Goal: Task Accomplishment & Management: Use online tool/utility

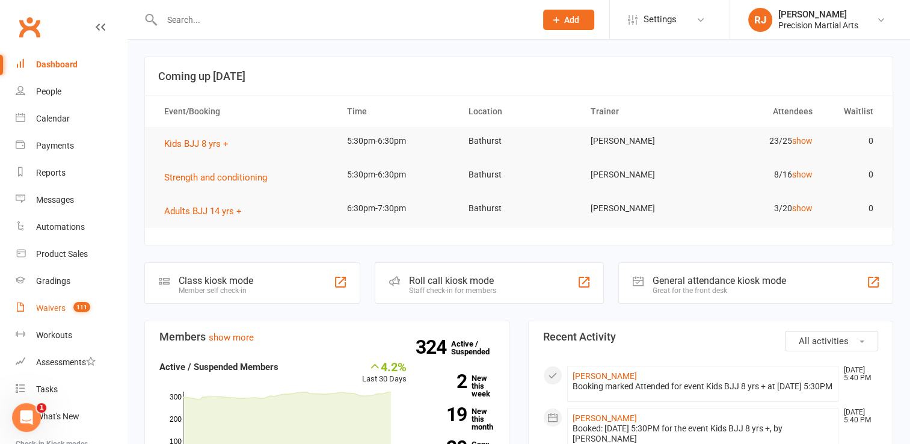
click at [76, 309] on span "111" at bounding box center [81, 307] width 17 height 10
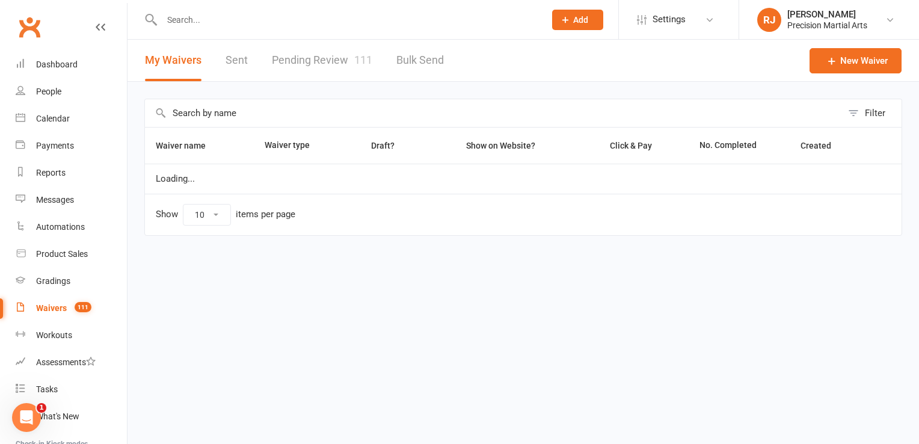
click at [346, 66] on link "Pending Review 111" at bounding box center [322, 60] width 100 height 41
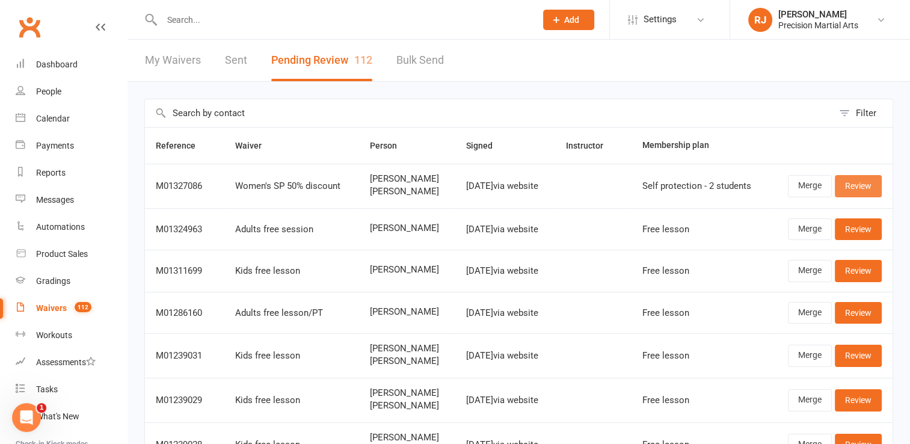
click at [852, 179] on link "Review" at bounding box center [858, 186] width 47 height 22
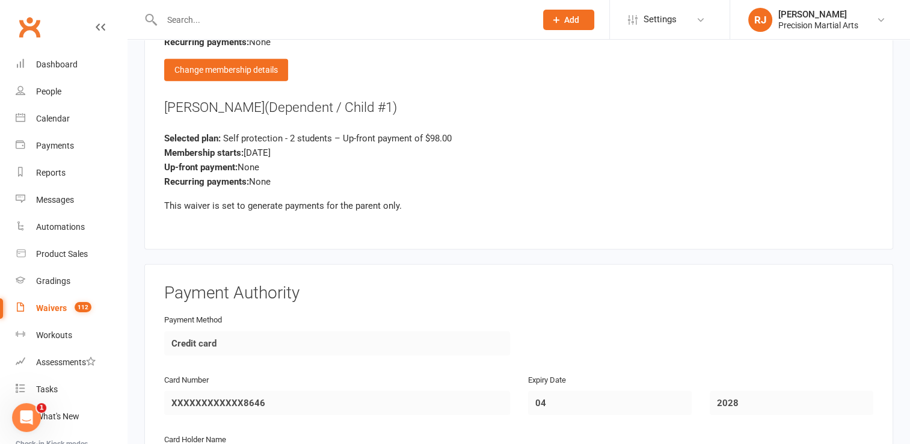
scroll to position [3137, 0]
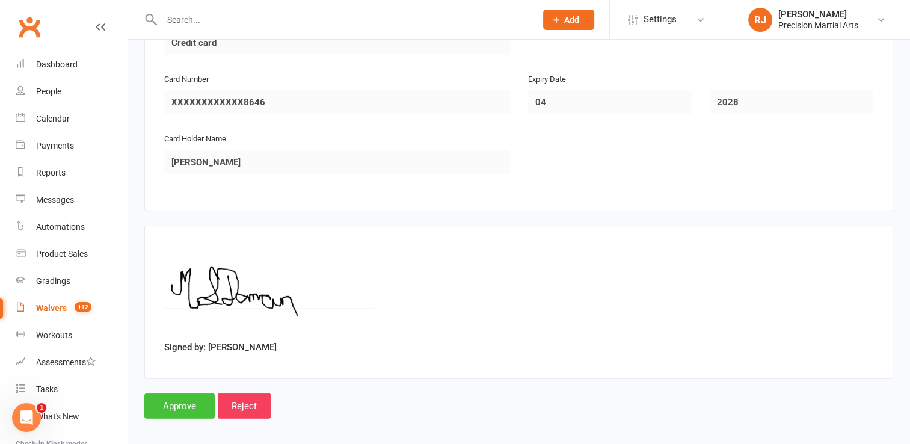
click at [176, 398] on input "Approve" at bounding box center [179, 405] width 70 height 25
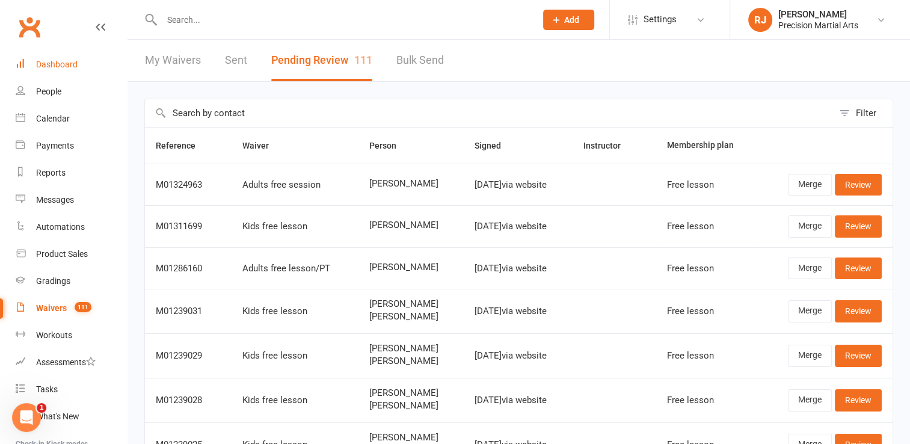
click at [54, 64] on div "Dashboard" at bounding box center [56, 65] width 41 height 10
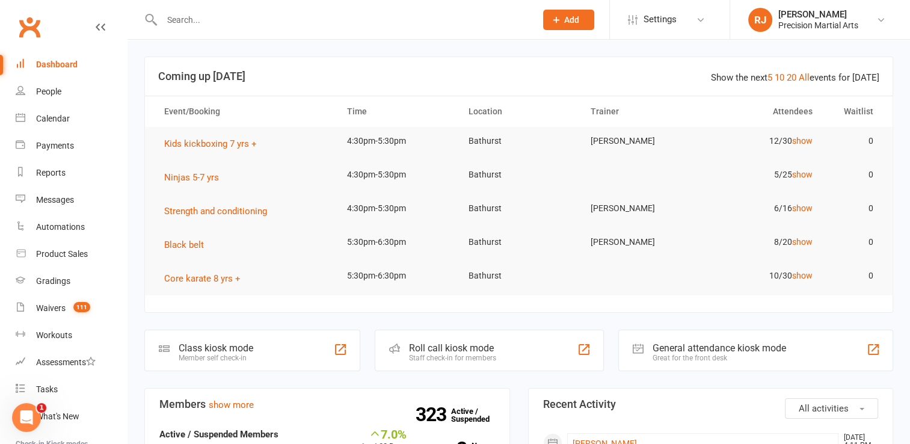
click at [177, 15] on input "text" at bounding box center [342, 19] width 369 height 17
click at [69, 136] on link "Payments" at bounding box center [71, 145] width 111 height 27
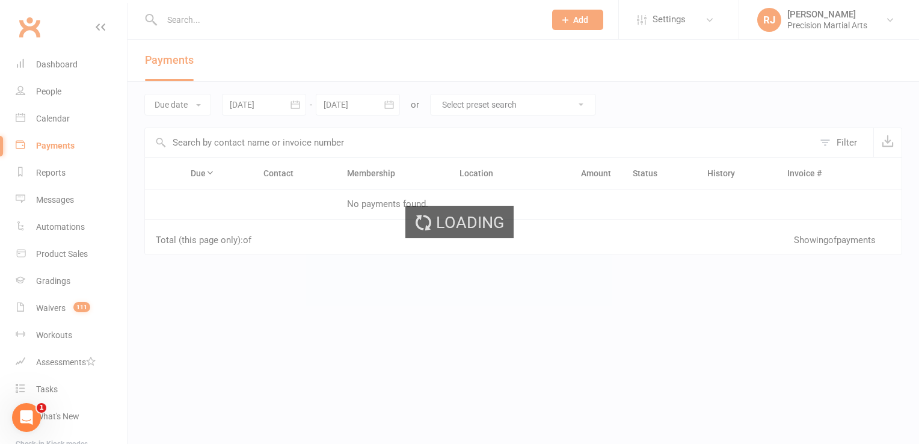
click at [159, 104] on div "Loading" at bounding box center [459, 222] width 919 height 444
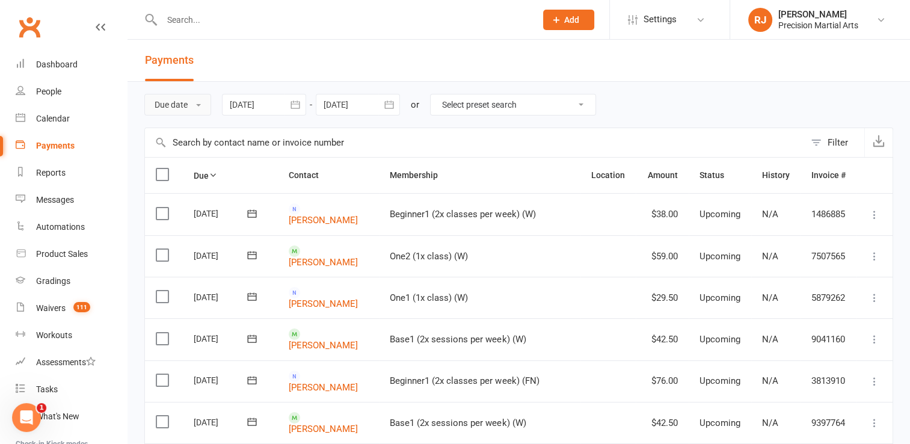
click at [180, 108] on button "Due date" at bounding box center [177, 105] width 67 height 22
click at [192, 171] on link "Date failed" at bounding box center [204, 180] width 119 height 24
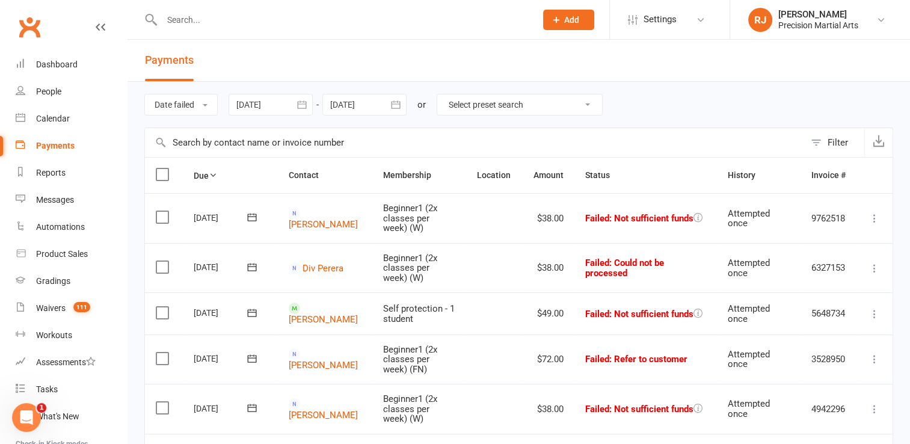
click at [874, 268] on icon at bounding box center [874, 268] width 12 height 12
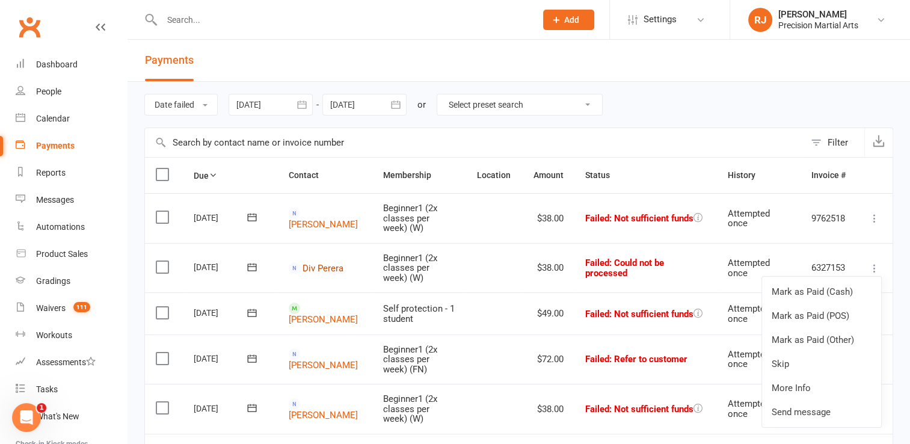
click at [303, 273] on link "Div Perera" at bounding box center [323, 267] width 41 height 11
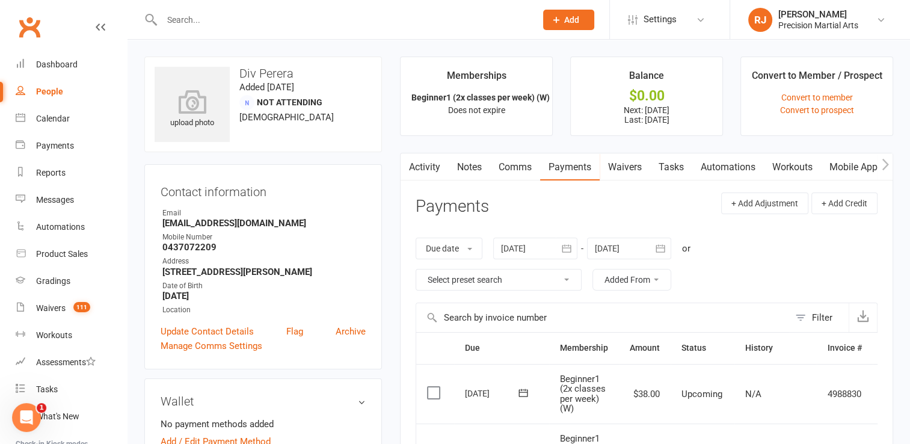
click at [298, 273] on strong "[STREET_ADDRESS][PERSON_NAME]" at bounding box center [263, 271] width 203 height 11
drag, startPoint x: 298, startPoint y: 273, endPoint x: 397, endPoint y: 357, distance: 129.8
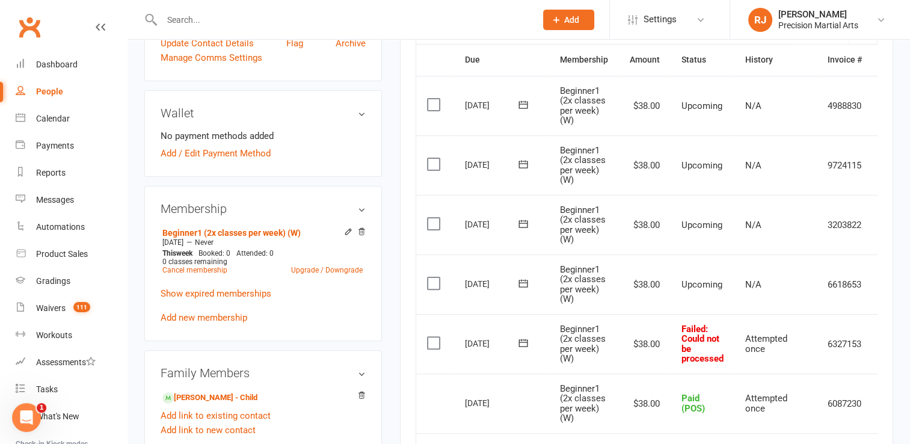
scroll to position [289, 0]
click at [209, 269] on link "Cancel membership" at bounding box center [194, 269] width 65 height 8
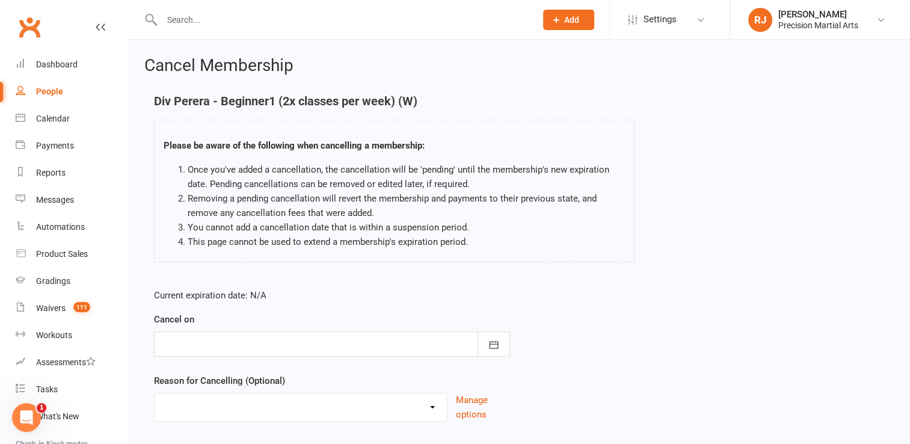
click at [408, 334] on div at bounding box center [332, 343] width 356 height 25
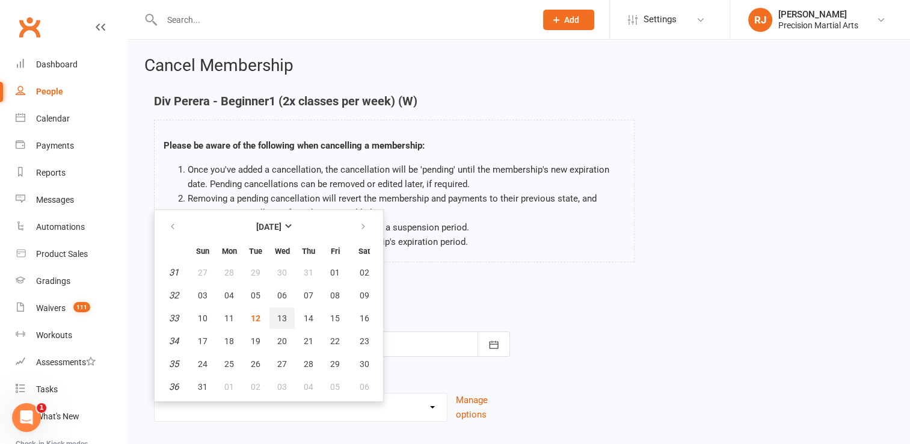
click at [284, 318] on span "13" at bounding box center [282, 318] width 10 height 10
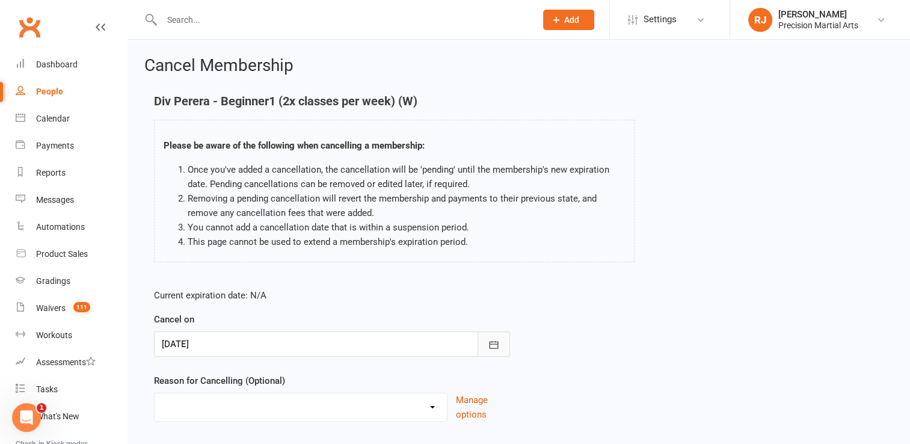
click at [490, 344] on icon "button" at bounding box center [493, 344] width 9 height 8
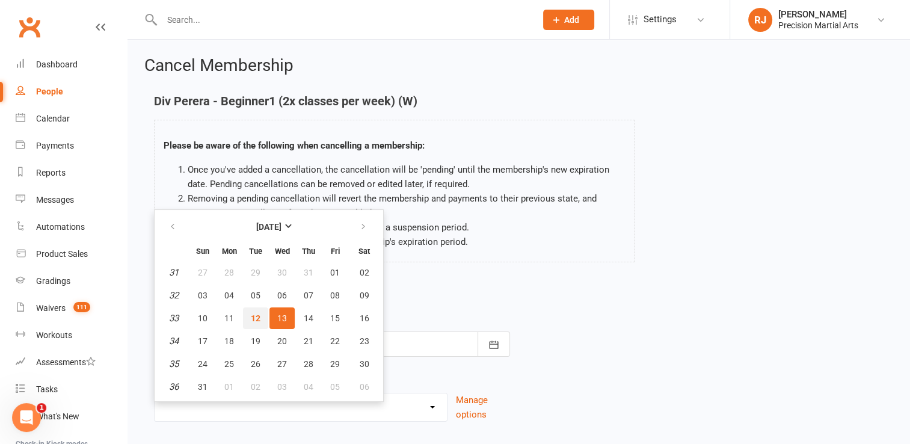
click at [257, 318] on span "12" at bounding box center [256, 318] width 10 height 10
type input "[DATE]"
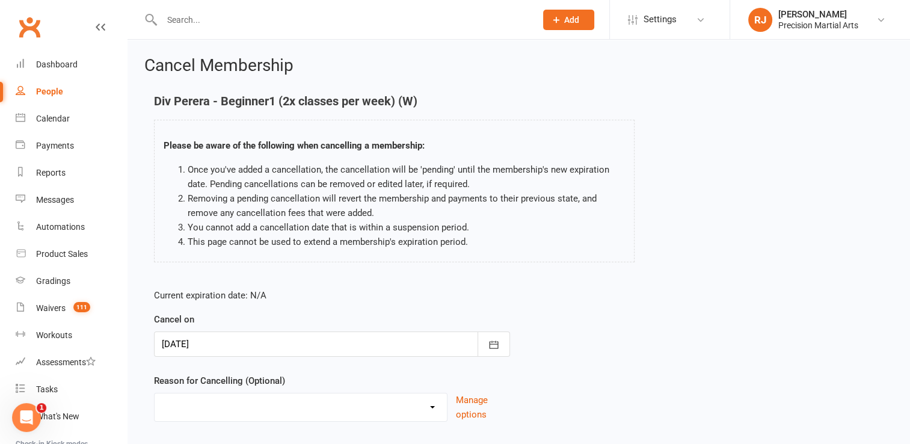
click at [269, 312] on div "Cancel on [DATE] [DATE] Sun Mon Tue Wed Thu Fri Sat 31 27 28 29 30 31 01 02 32 …" at bounding box center [332, 334] width 356 height 45
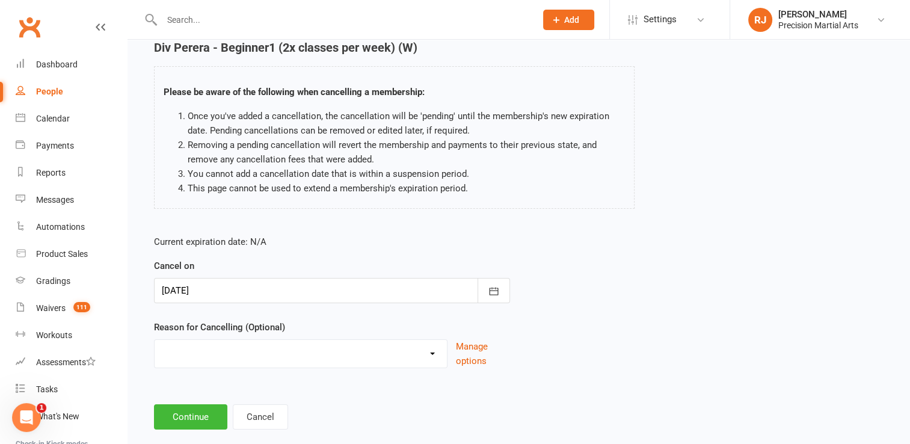
scroll to position [75, 0]
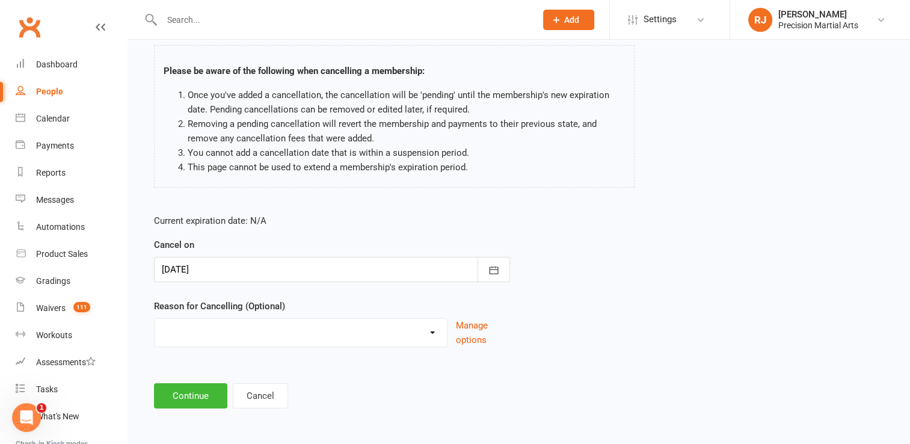
click at [252, 328] on select "Holiday Injury Other reason" at bounding box center [301, 331] width 292 height 24
select select "2"
click at [155, 319] on select "Holiday Injury Other reason" at bounding box center [301, 331] width 292 height 24
click at [176, 396] on input at bounding box center [332, 395] width 356 height 25
type input "S"
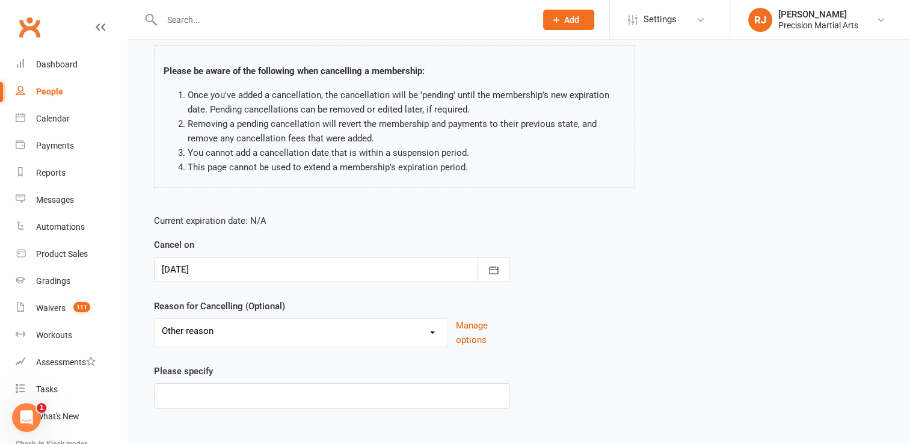
click at [149, 400] on div "Current expiration date: N/A Cancel on [DATE] [DATE] Sun Mon Tue Wed Thu Fri Sa…" at bounding box center [332, 314] width 374 height 221
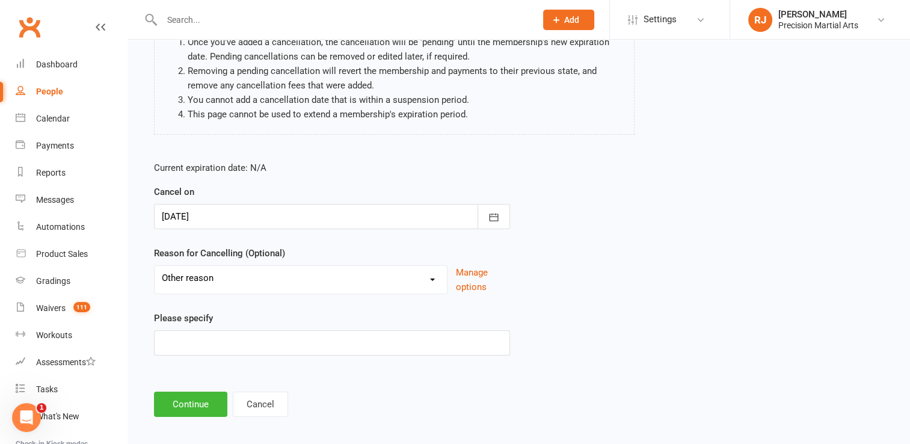
scroll to position [135, 0]
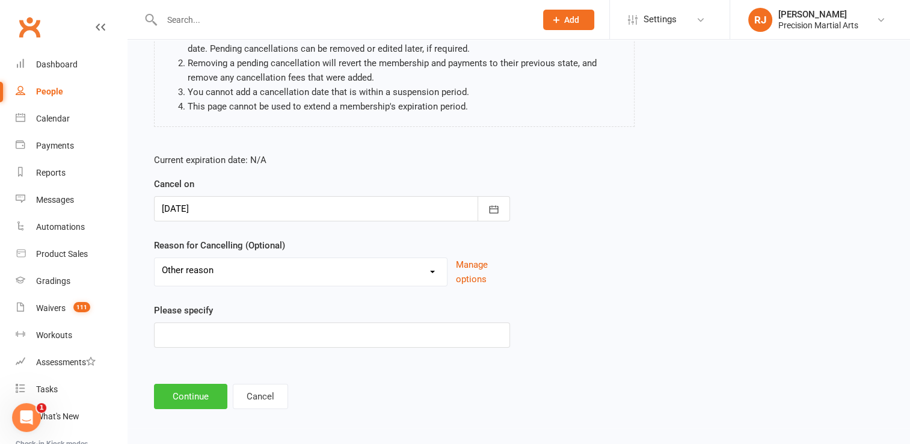
click at [166, 401] on button "Continue" at bounding box center [190, 396] width 73 height 25
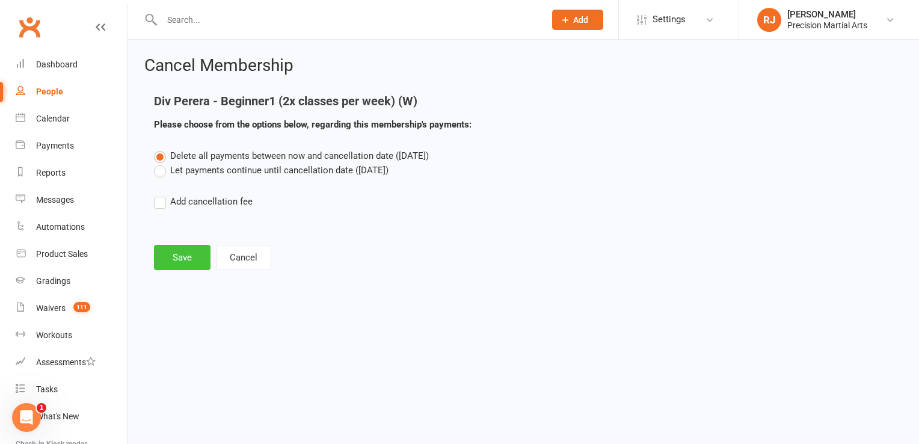
click at [170, 259] on button "Save" at bounding box center [182, 257] width 57 height 25
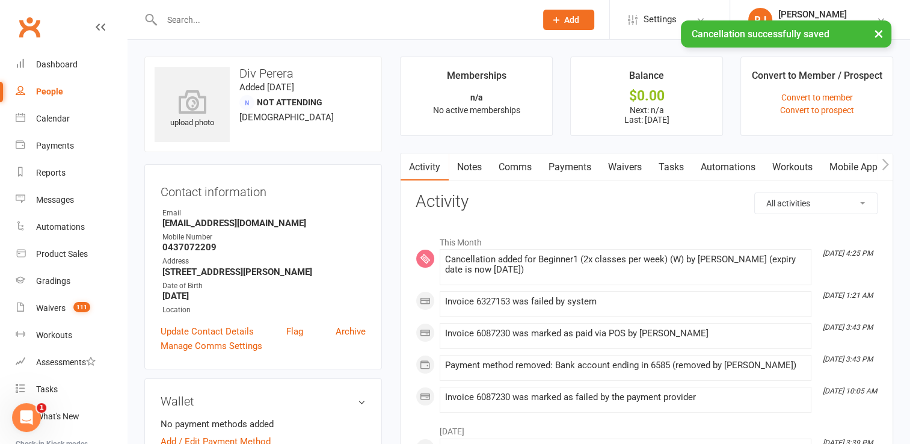
click at [576, 165] on link "Payments" at bounding box center [570, 167] width 60 height 28
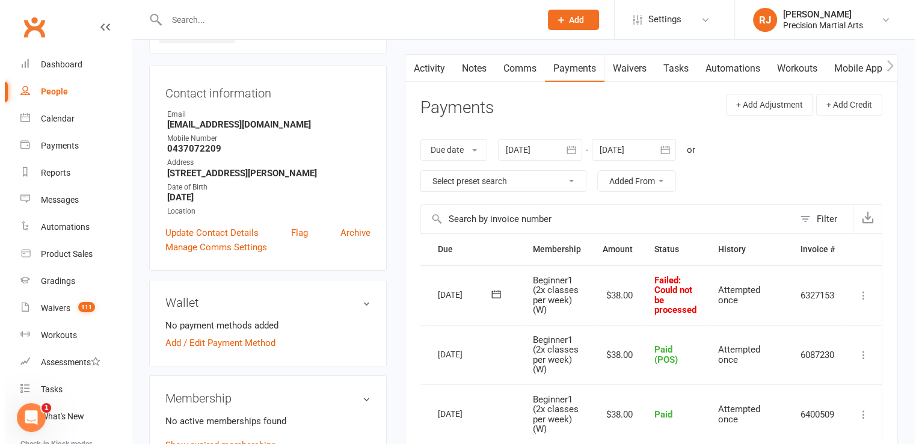
scroll to position [96, 0]
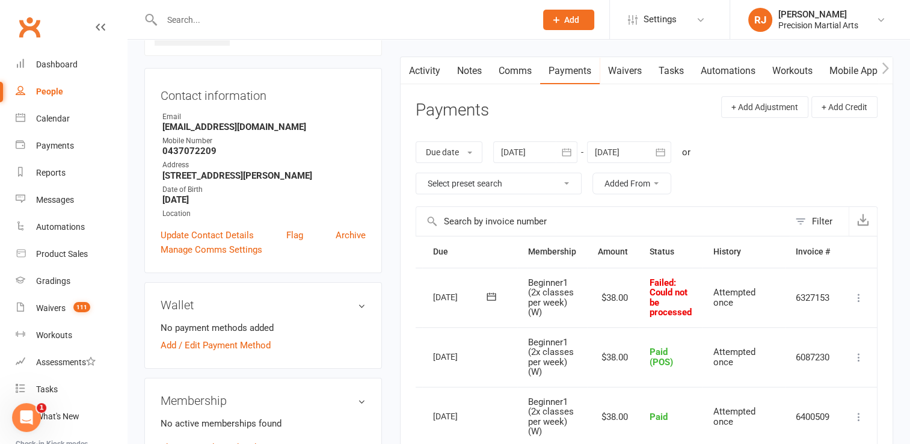
click at [859, 296] on icon at bounding box center [859, 298] width 12 height 12
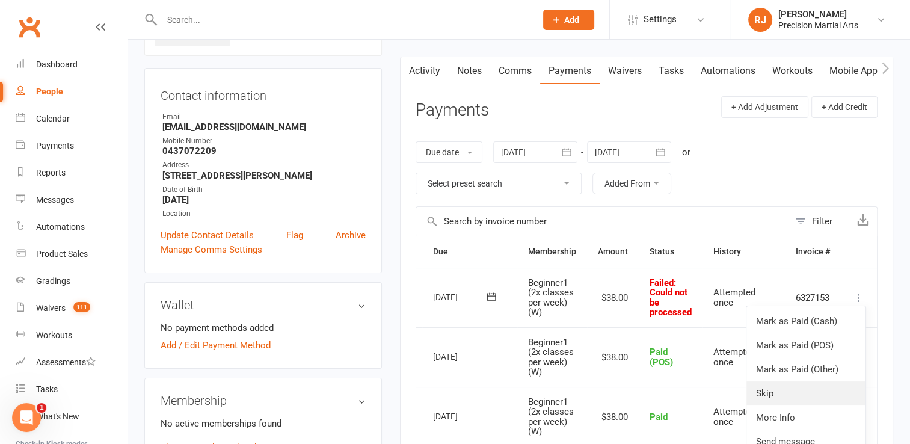
click at [793, 393] on link "Skip" at bounding box center [805, 393] width 119 height 24
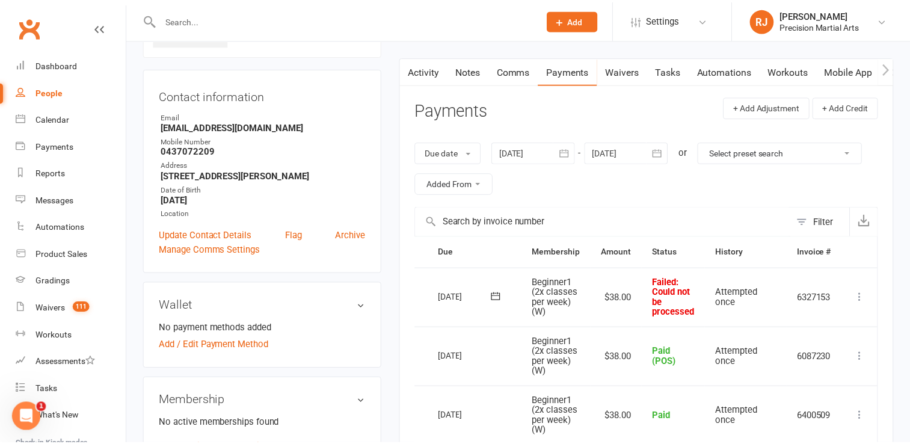
scroll to position [0, 26]
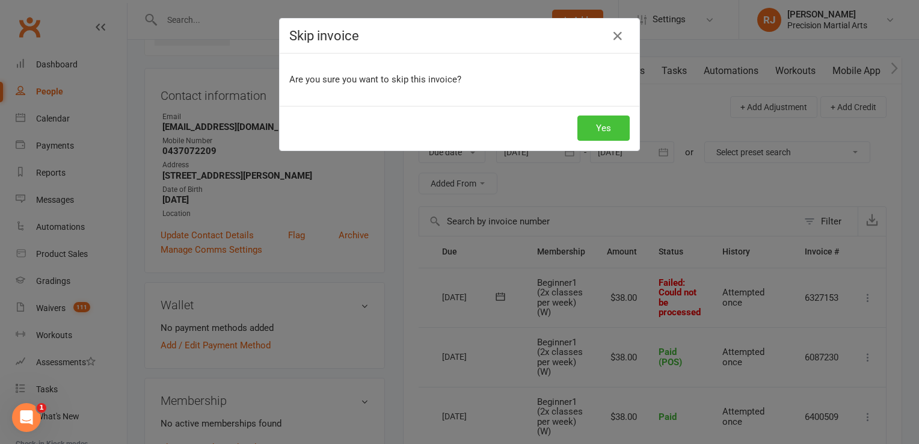
click at [599, 130] on button "Yes" at bounding box center [603, 127] width 52 height 25
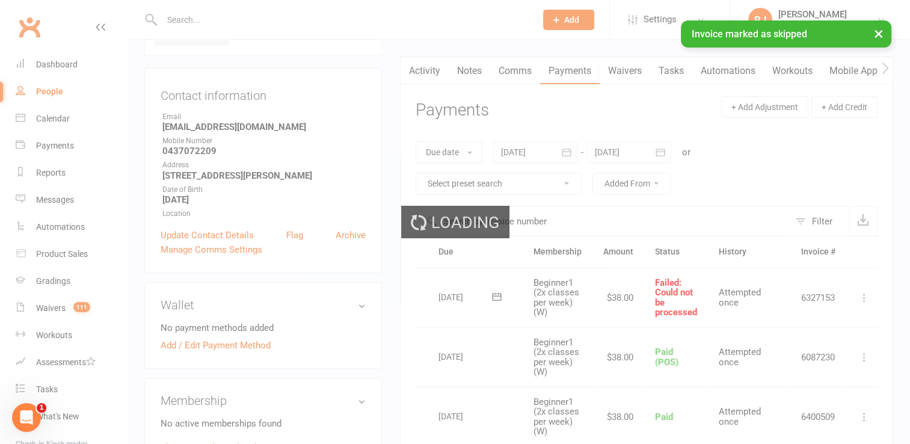
scroll to position [0, 7]
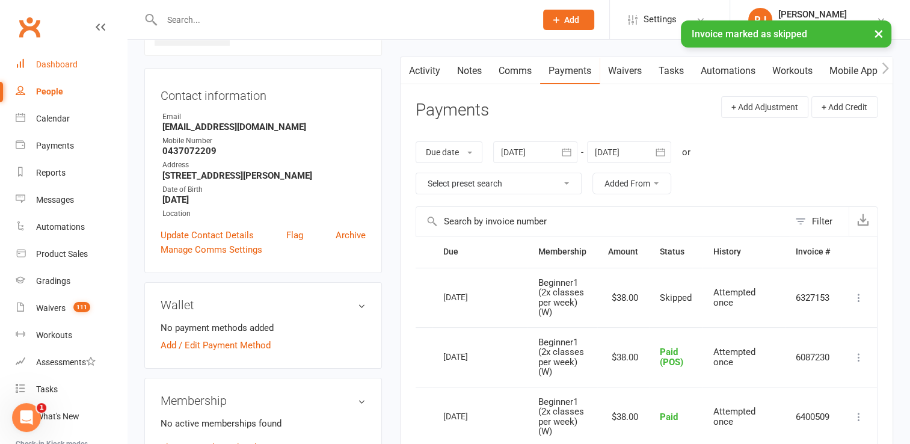
click at [52, 55] on link "Dashboard" at bounding box center [71, 64] width 111 height 27
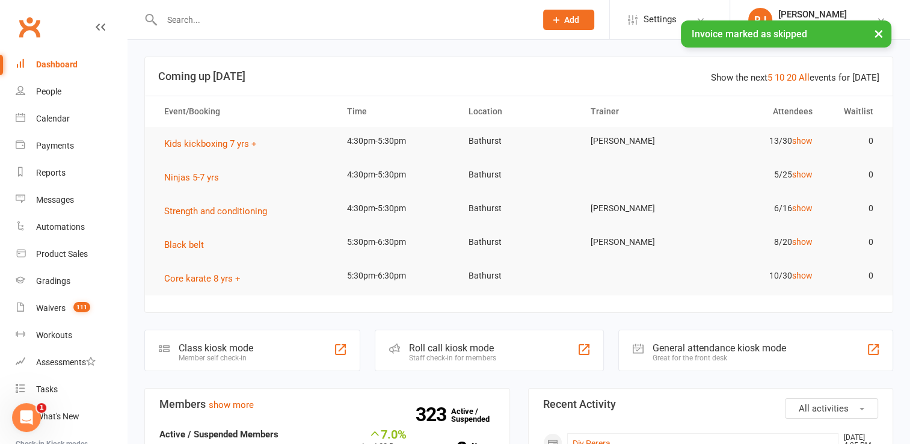
click at [190, 16] on input "text" at bounding box center [342, 19] width 369 height 17
click at [84, 134] on link "Payments" at bounding box center [71, 145] width 111 height 27
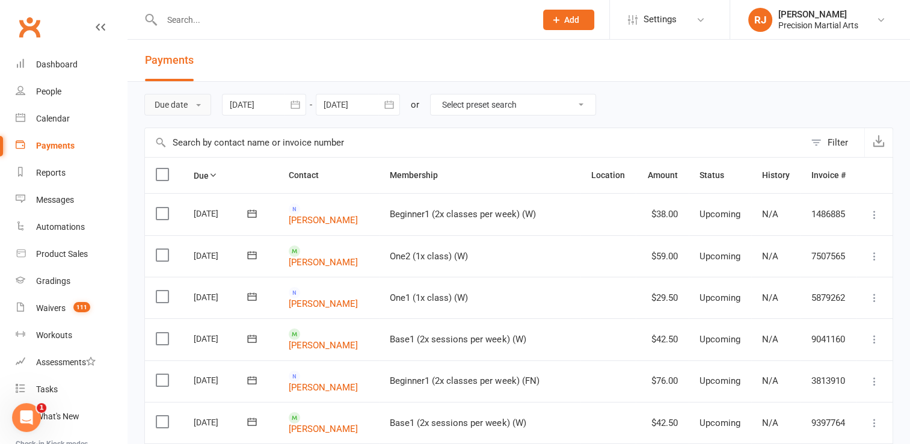
click at [189, 105] on button "Due date" at bounding box center [177, 105] width 67 height 22
click at [190, 171] on link "Date failed" at bounding box center [204, 180] width 119 height 24
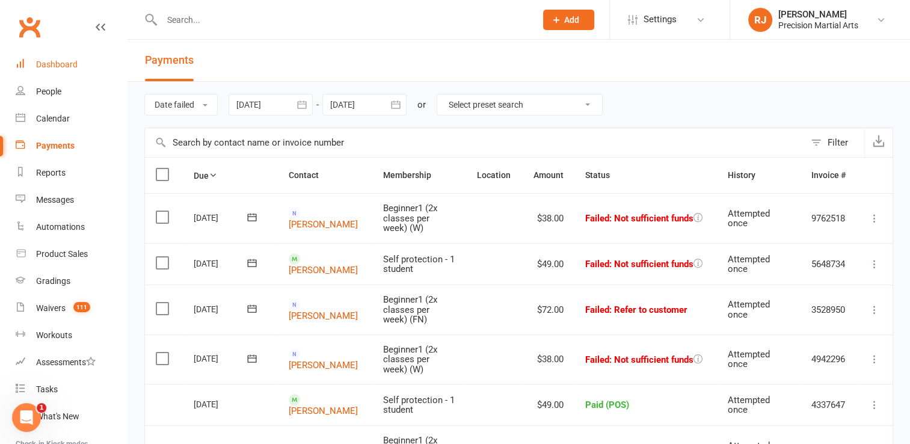
click at [81, 64] on link "Dashboard" at bounding box center [71, 64] width 111 height 27
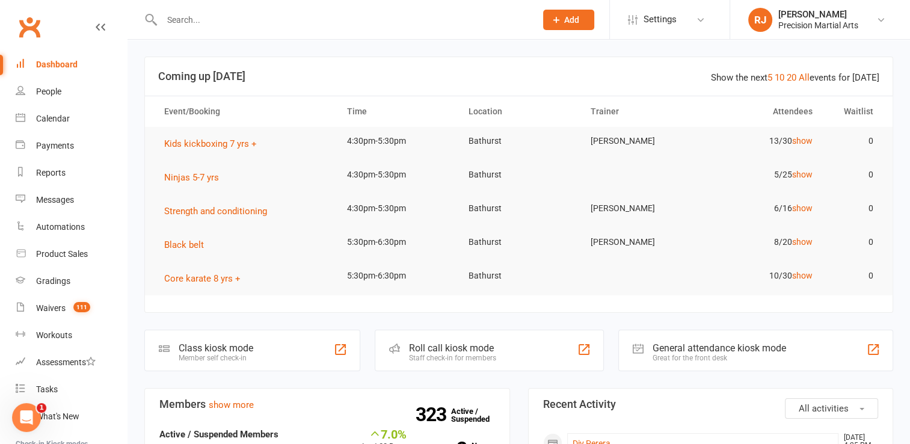
click at [178, 20] on input "text" at bounding box center [342, 19] width 369 height 17
click at [52, 303] on div "Waivers" at bounding box center [50, 308] width 29 height 10
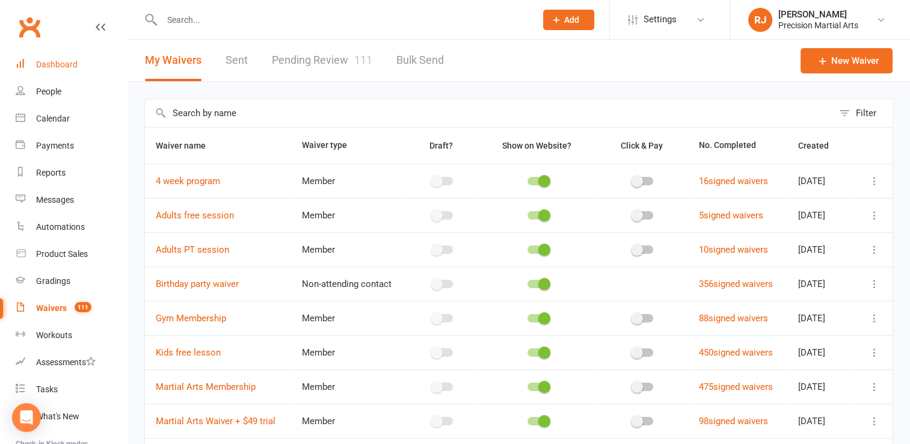
click at [66, 66] on div "Dashboard" at bounding box center [56, 65] width 41 height 10
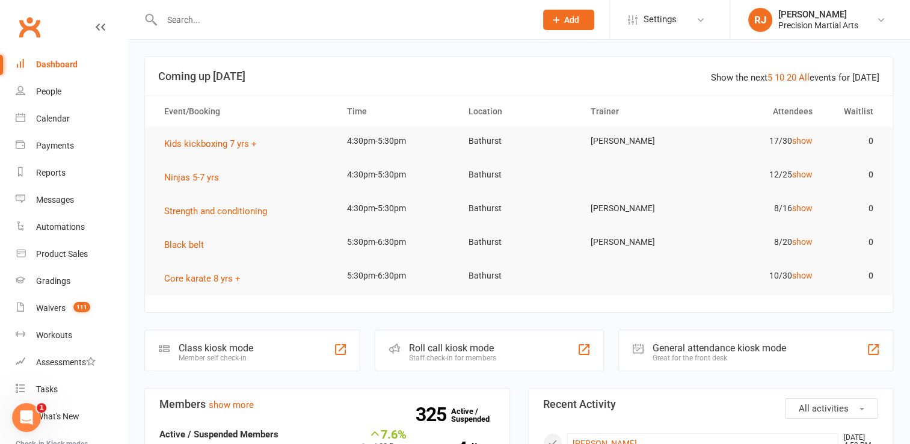
click at [192, 16] on input "text" at bounding box center [342, 19] width 369 height 17
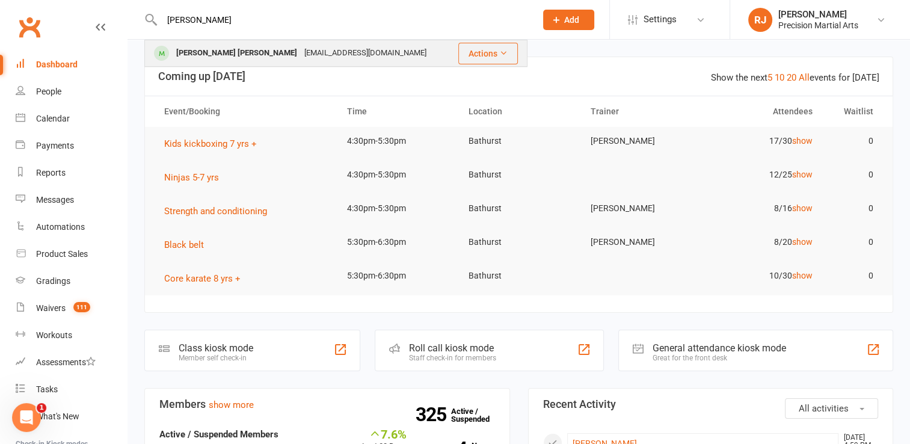
type input "[PERSON_NAME]"
click at [214, 57] on div "[PERSON_NAME] [PERSON_NAME]" at bounding box center [237, 53] width 128 height 17
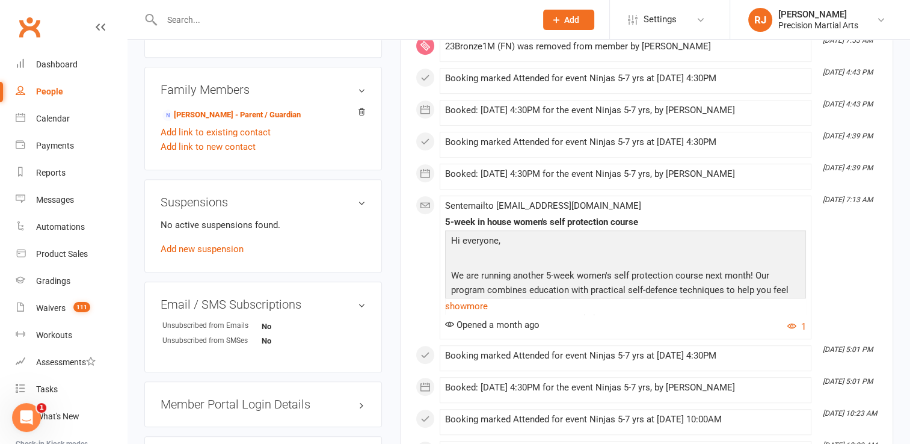
scroll to position [626, 0]
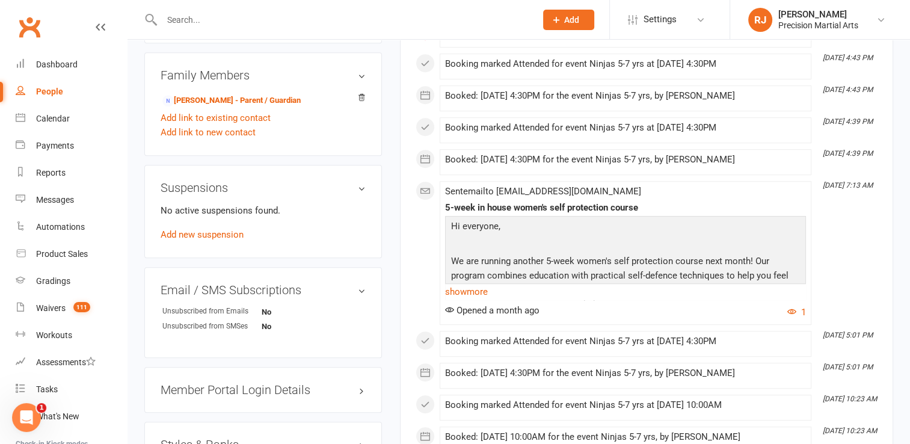
click at [228, 438] on h3 "Styles & Ranks" at bounding box center [263, 444] width 205 height 13
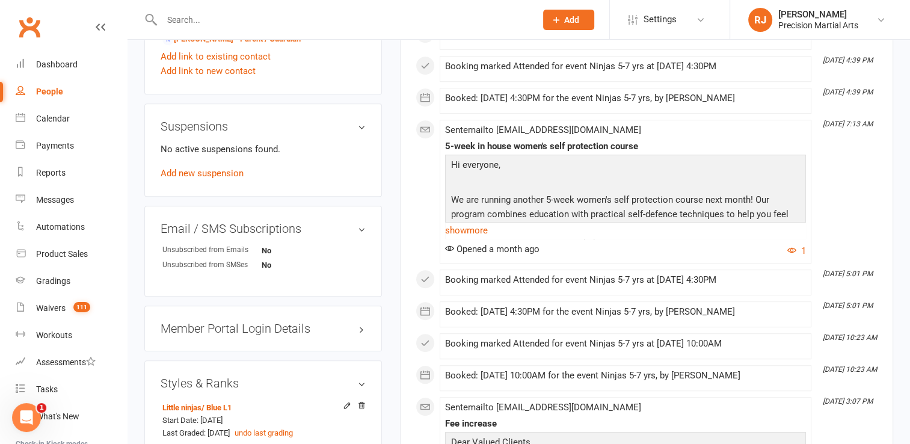
scroll to position [746, 0]
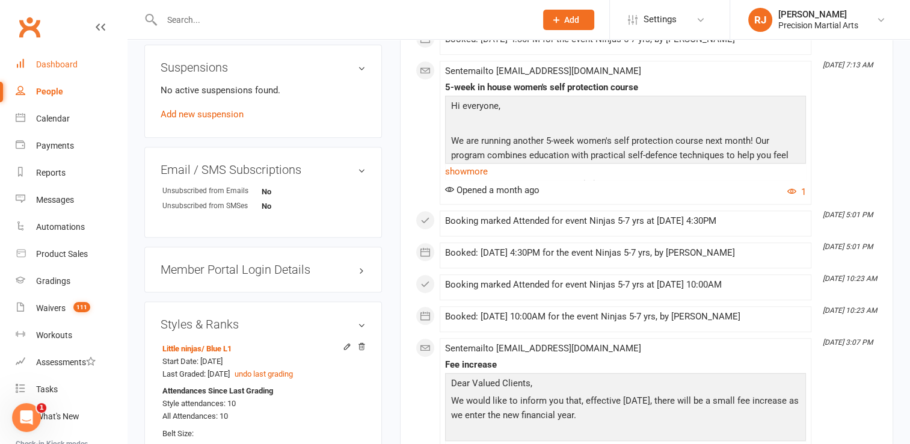
click at [69, 69] on div "Dashboard" at bounding box center [56, 65] width 41 height 10
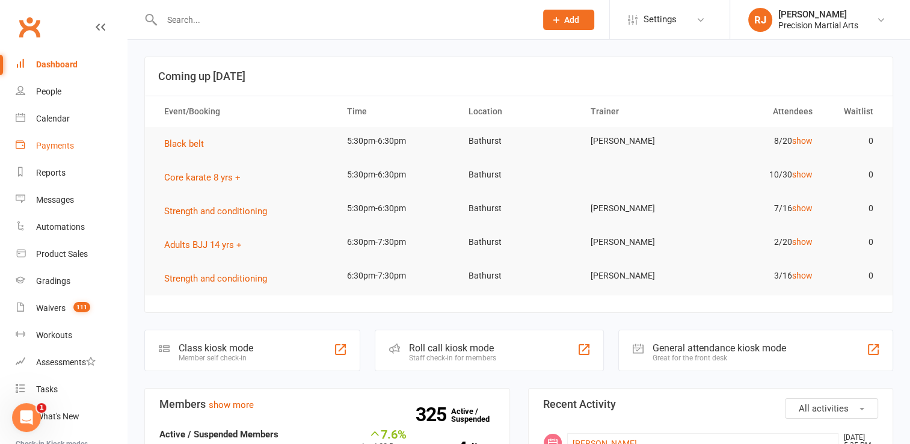
click at [87, 141] on link "Payments" at bounding box center [71, 145] width 111 height 27
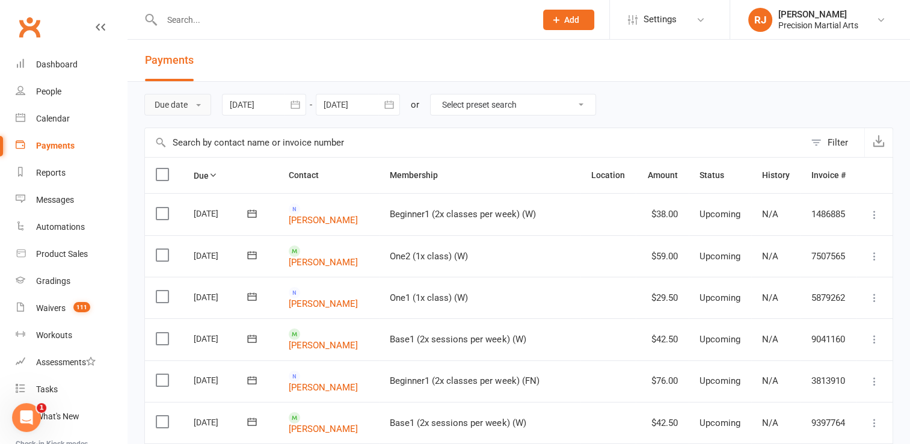
click at [193, 101] on button "Due date" at bounding box center [177, 105] width 67 height 22
click at [197, 174] on link "Date failed" at bounding box center [204, 180] width 119 height 24
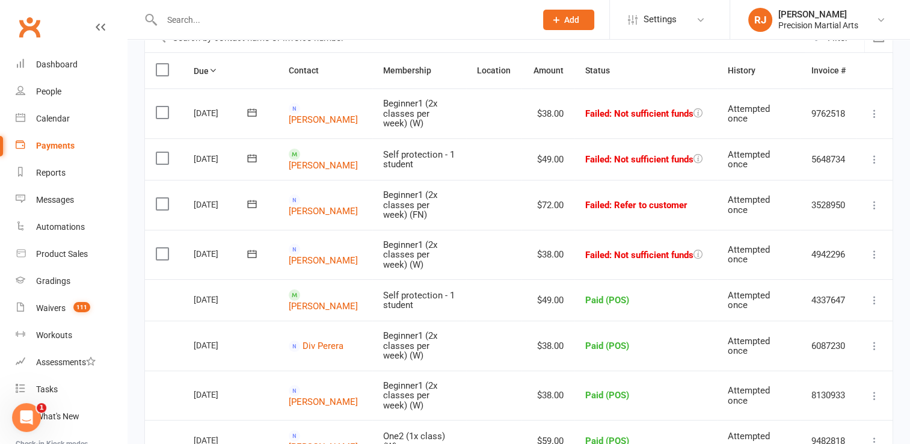
scroll to position [107, 0]
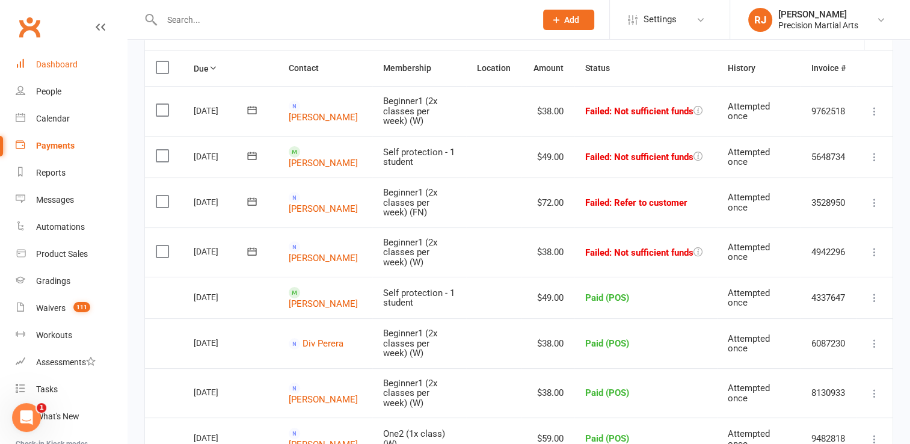
click at [36, 71] on link "Dashboard" at bounding box center [71, 64] width 111 height 27
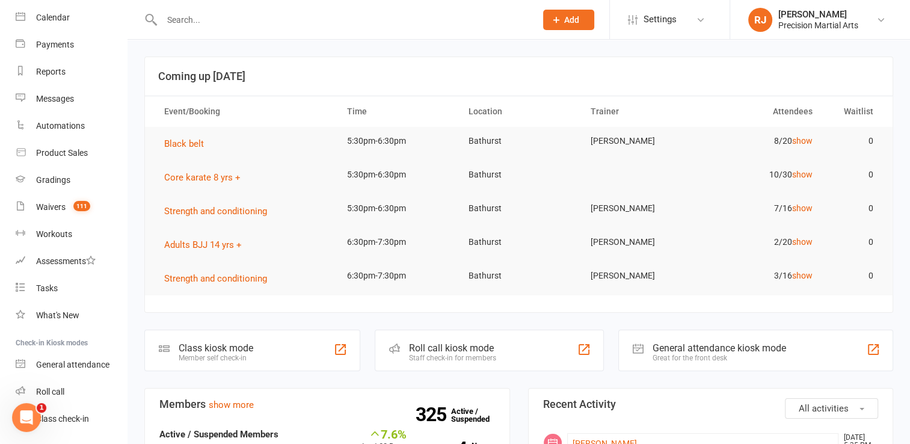
scroll to position [135, 0]
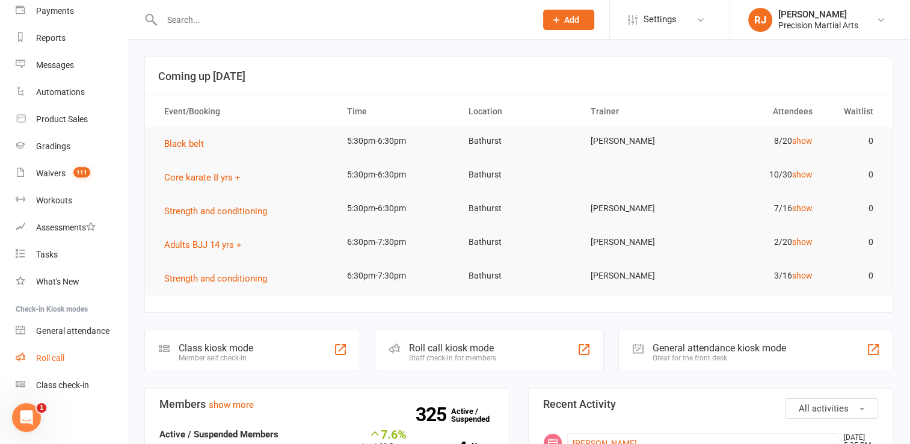
click at [71, 347] on link "Roll call" at bounding box center [71, 358] width 111 height 27
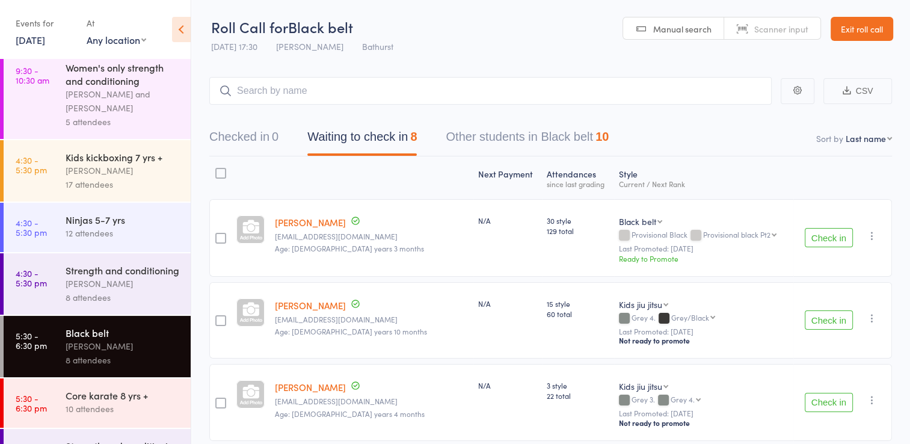
scroll to position [146, 0]
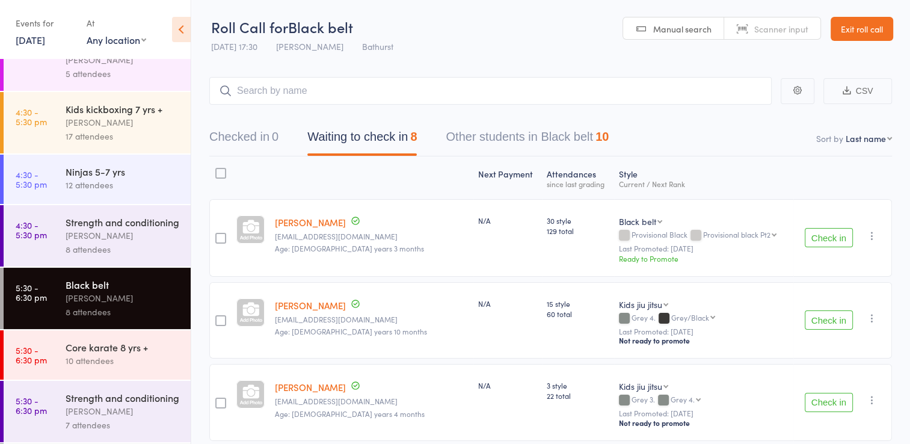
click at [814, 312] on button "Check in" at bounding box center [829, 319] width 48 height 19
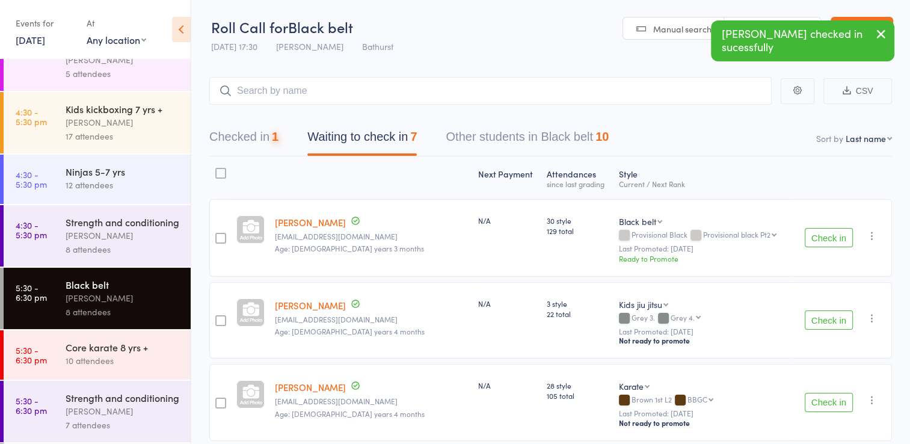
click at [814, 312] on button "Check in" at bounding box center [829, 319] width 48 height 19
click at [825, 233] on button "Check in" at bounding box center [829, 237] width 48 height 19
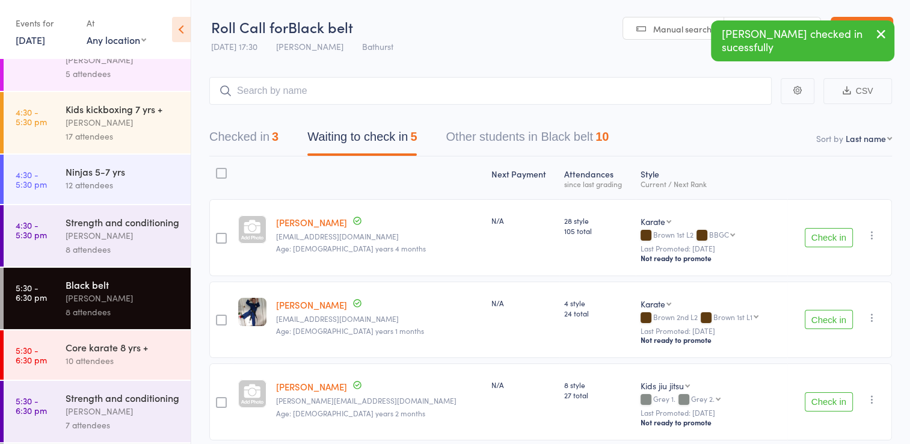
click at [835, 239] on button "Check in" at bounding box center [829, 237] width 48 height 19
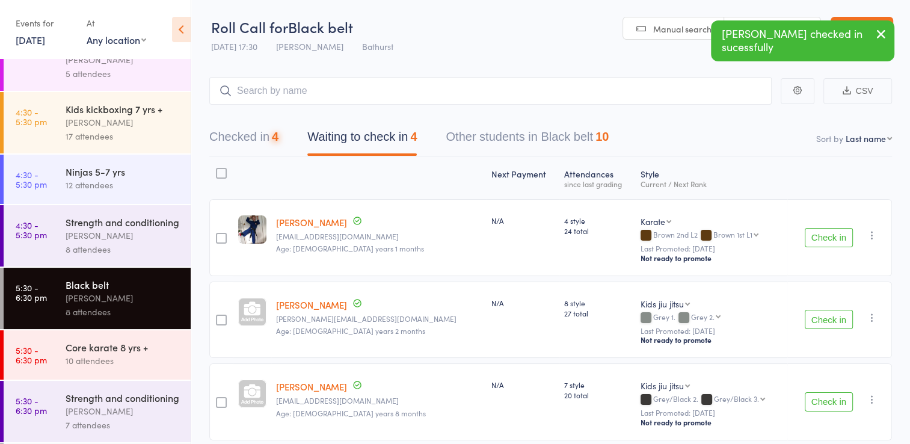
click at [835, 239] on button "Check in" at bounding box center [829, 237] width 48 height 19
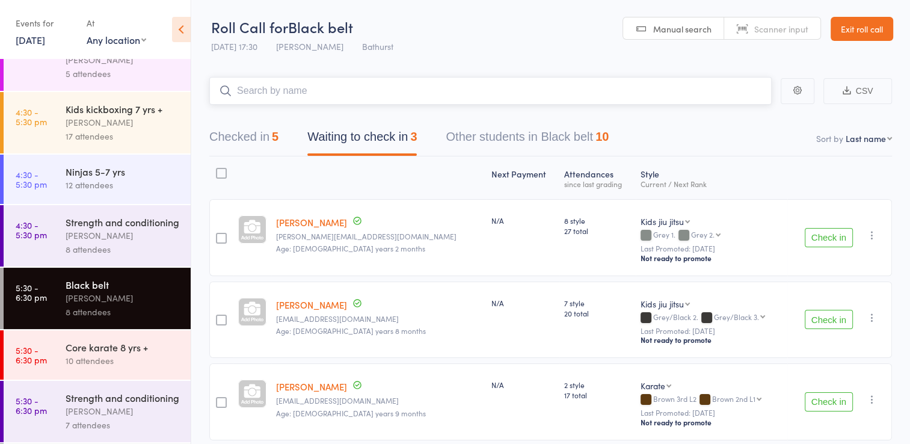
click at [470, 93] on input "search" at bounding box center [490, 91] width 562 height 28
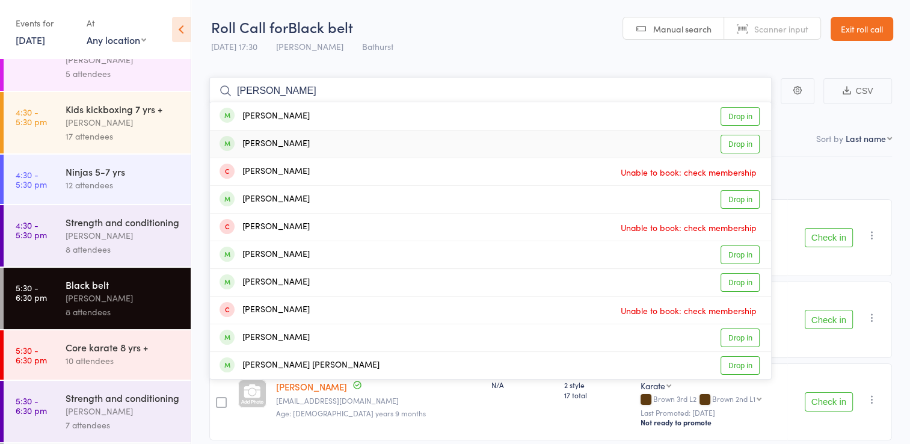
type input "marcus"
click at [736, 143] on link "Drop in" at bounding box center [740, 144] width 39 height 19
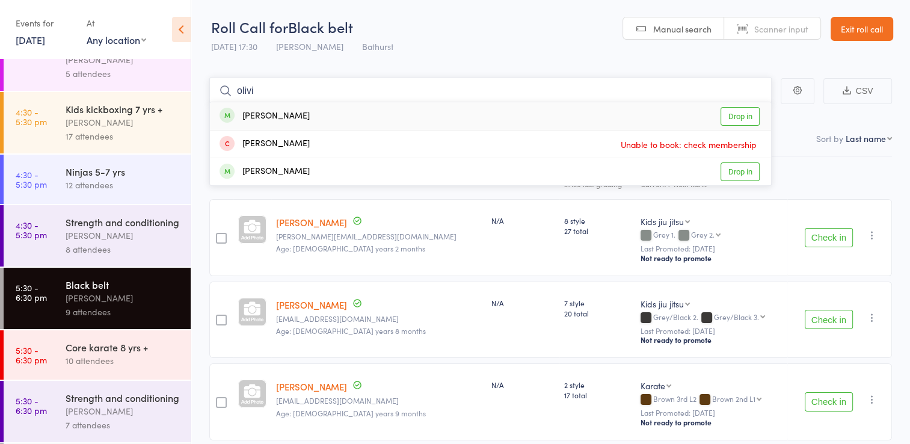
type input "olivi"
click at [748, 112] on link "Drop in" at bounding box center [740, 116] width 39 height 19
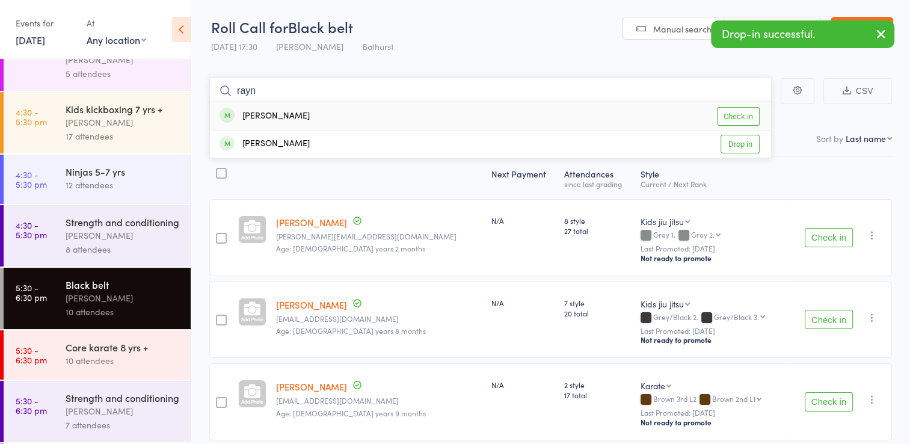
type input "rayn"
click at [749, 117] on link "Check in" at bounding box center [738, 116] width 43 height 19
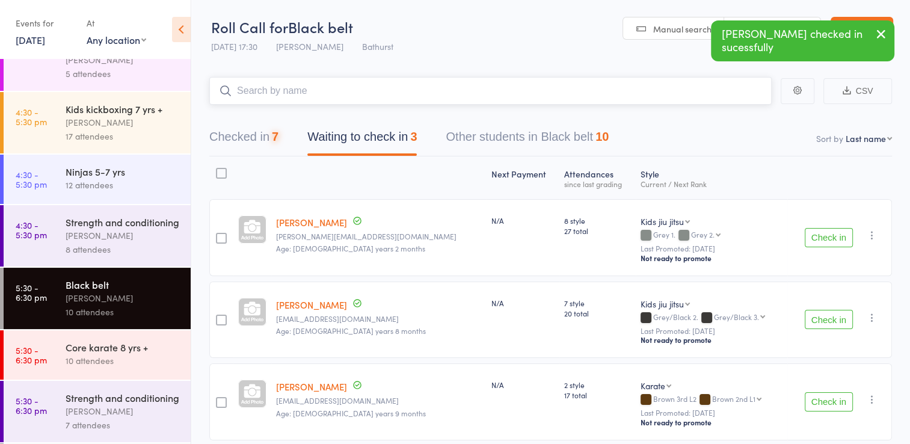
click at [687, 93] on input "search" at bounding box center [490, 91] width 562 height 28
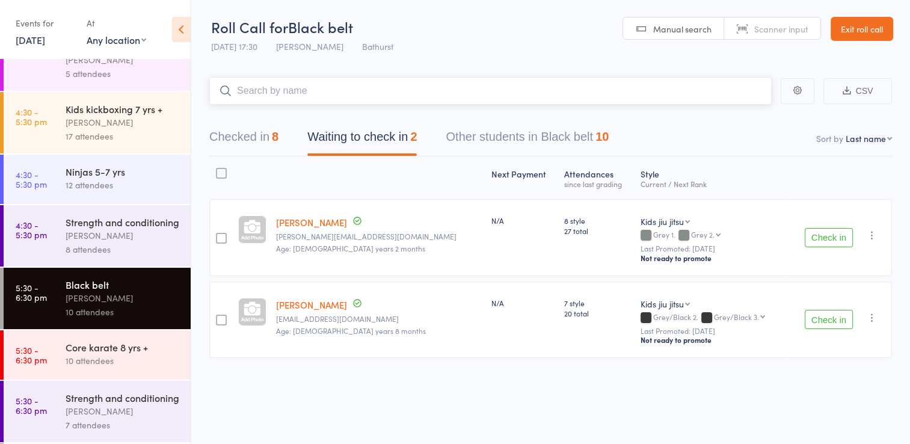
click at [585, 92] on input "search" at bounding box center [490, 91] width 562 height 28
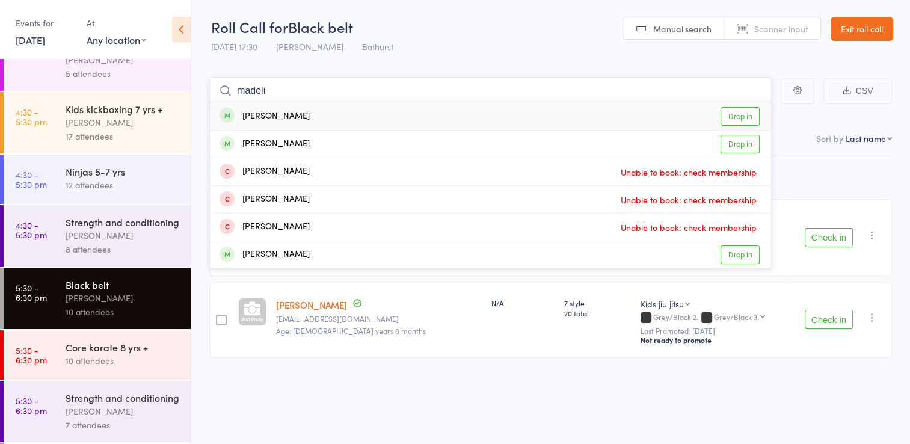
type input "madeli"
click at [746, 118] on link "Drop in" at bounding box center [740, 116] width 39 height 19
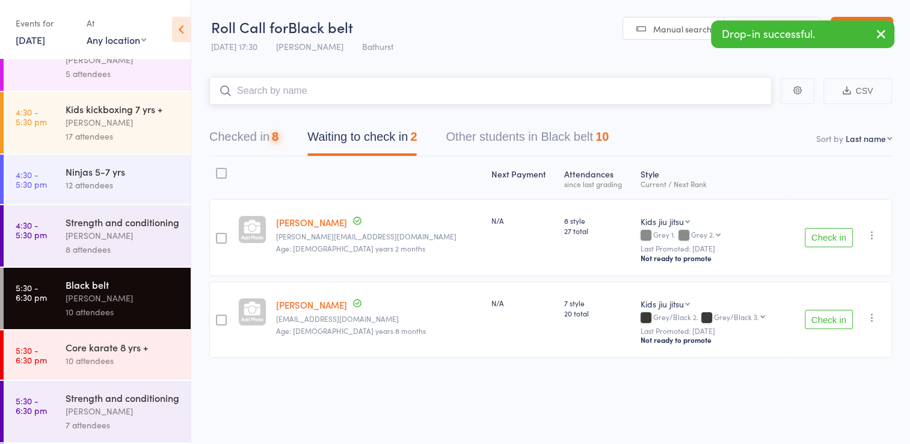
click at [679, 99] on input "search" at bounding box center [490, 91] width 562 height 28
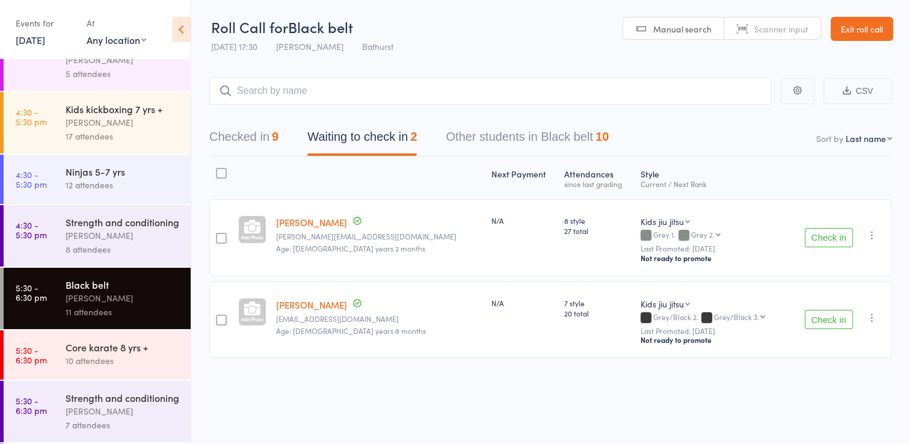
click at [843, 248] on div "Check in Check in Promote Send message Add Note Add Task Add Flag Remove Mark a…" at bounding box center [839, 237] width 105 height 77
click at [834, 239] on button "Check in" at bounding box center [829, 237] width 48 height 19
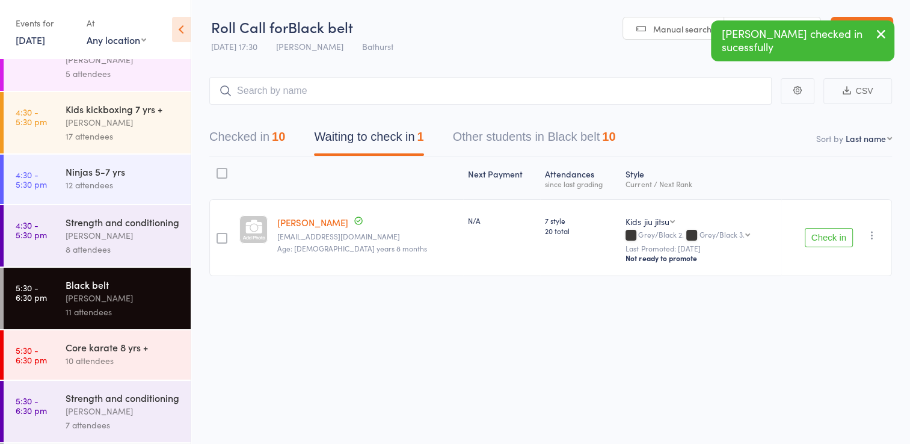
click at [829, 237] on button "Check in" at bounding box center [829, 237] width 48 height 19
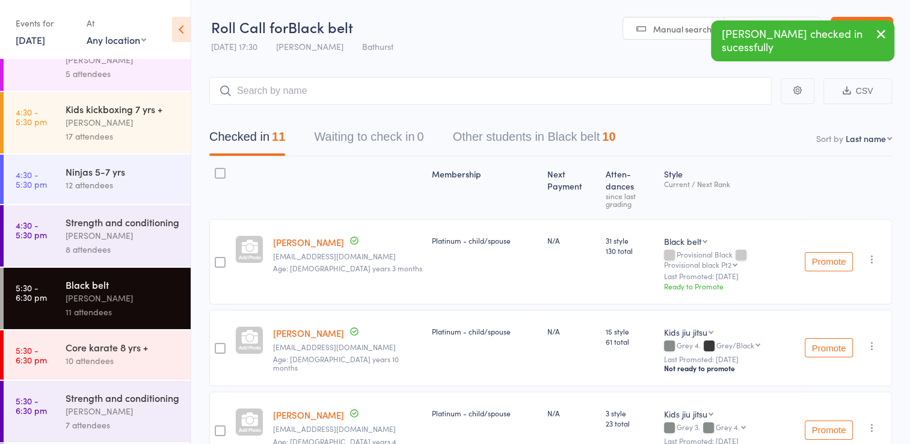
click at [151, 352] on div "Core karate 8 yrs + 10 attendees" at bounding box center [128, 354] width 125 height 48
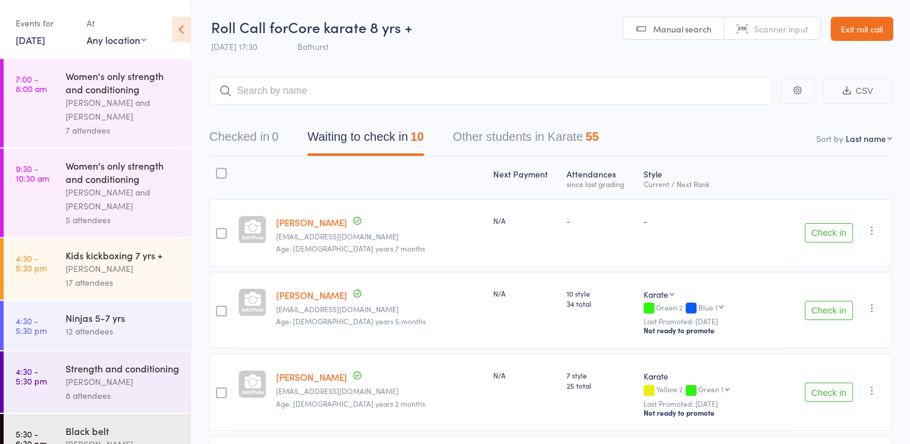
click at [827, 227] on button "Check in" at bounding box center [829, 232] width 48 height 19
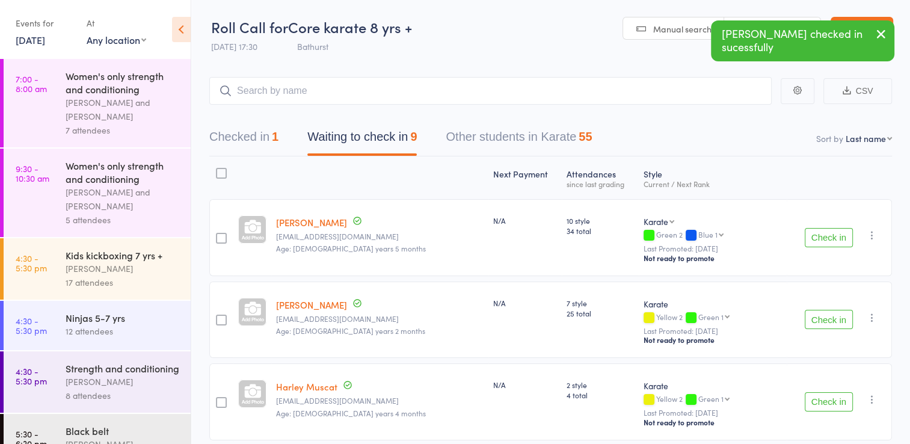
click at [830, 239] on button "Check in" at bounding box center [829, 237] width 48 height 19
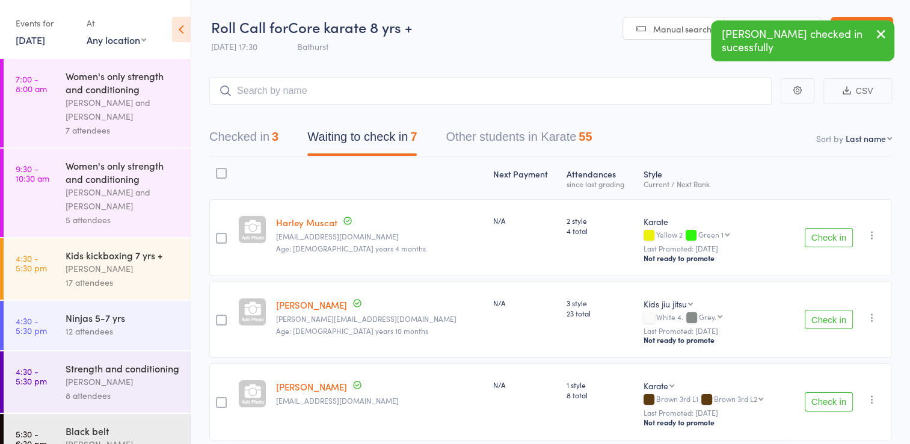
click at [828, 238] on button "Check in" at bounding box center [829, 237] width 48 height 19
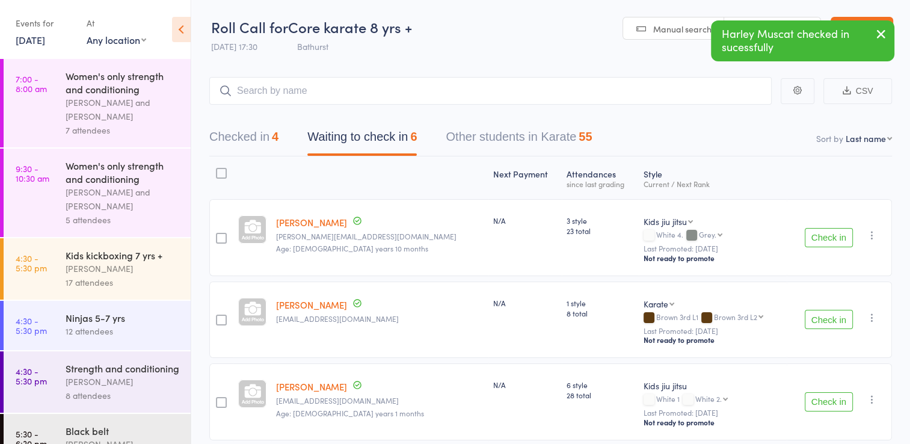
click at [828, 238] on button "Check in" at bounding box center [829, 237] width 48 height 19
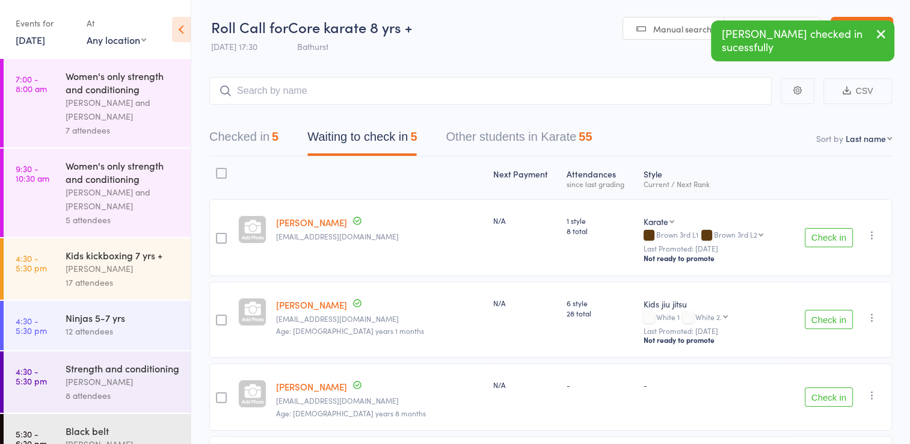
click at [871, 235] on icon "button" at bounding box center [872, 235] width 12 height 12
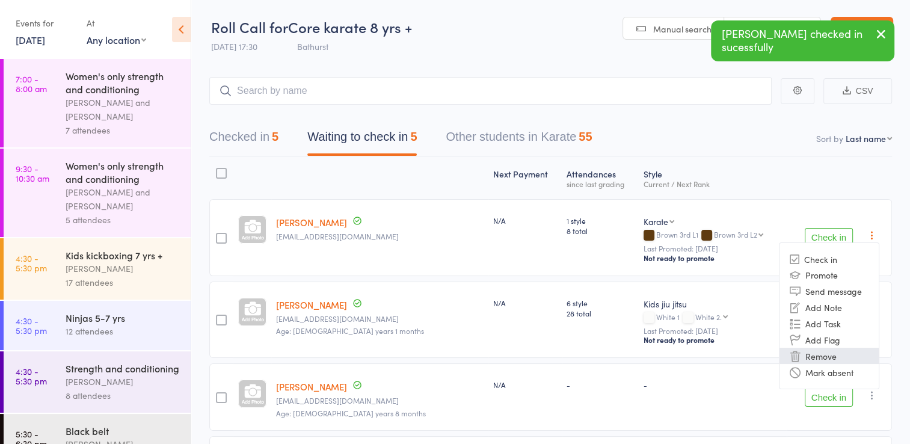
click at [834, 348] on li "Remove" at bounding box center [828, 356] width 99 height 16
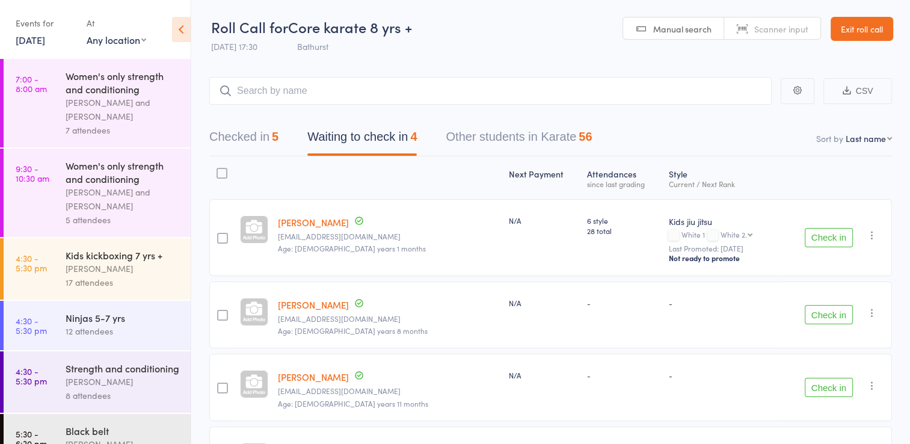
click at [873, 234] on icon "button" at bounding box center [872, 235] width 12 height 12
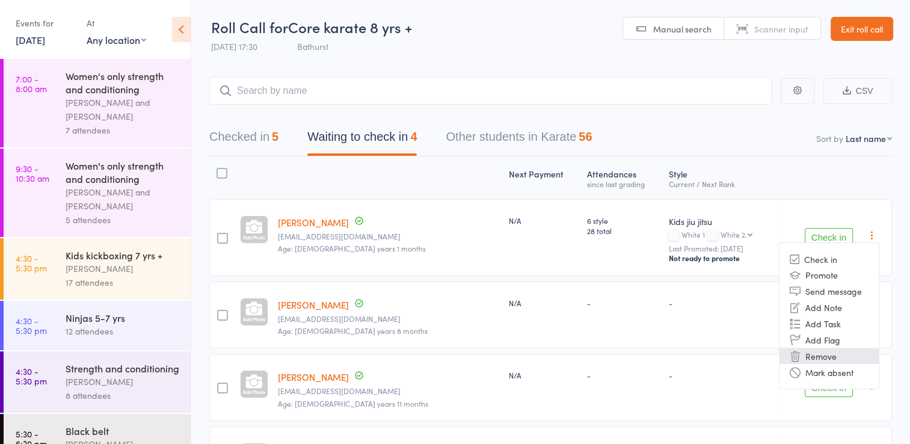
click at [843, 356] on li "Remove" at bounding box center [828, 356] width 99 height 16
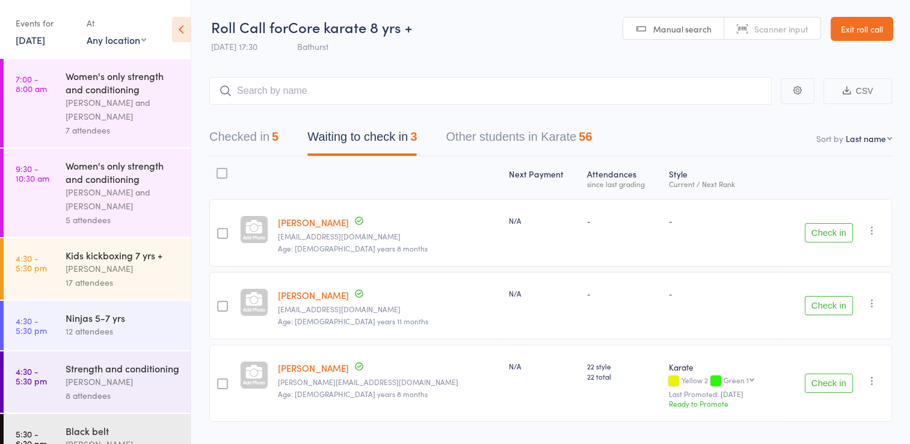
click at [834, 232] on button "Check in" at bounding box center [829, 232] width 48 height 19
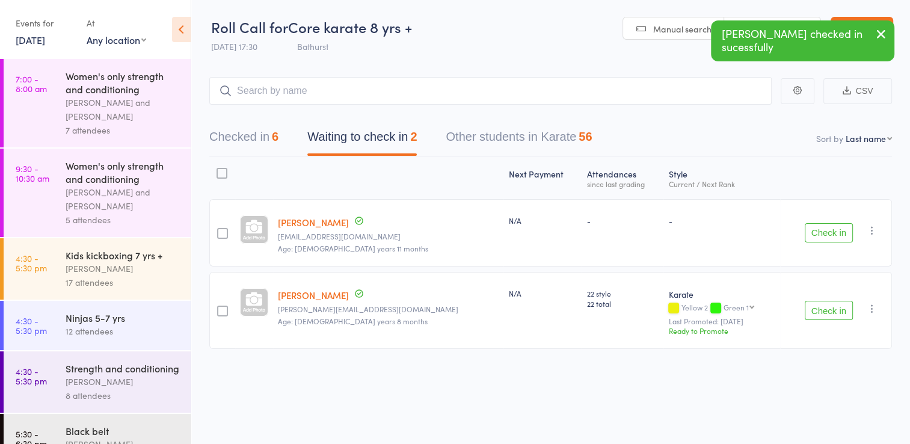
click at [834, 232] on button "Check in" at bounding box center [829, 232] width 48 height 19
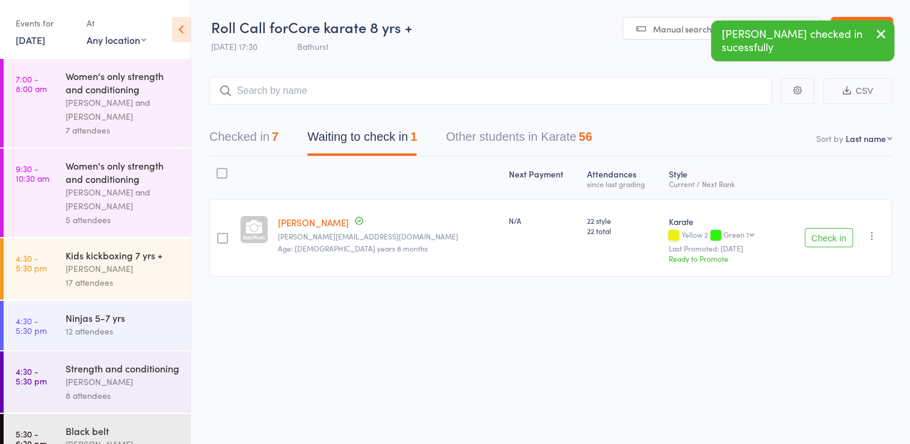
click at [876, 232] on icon "button" at bounding box center [872, 236] width 12 height 12
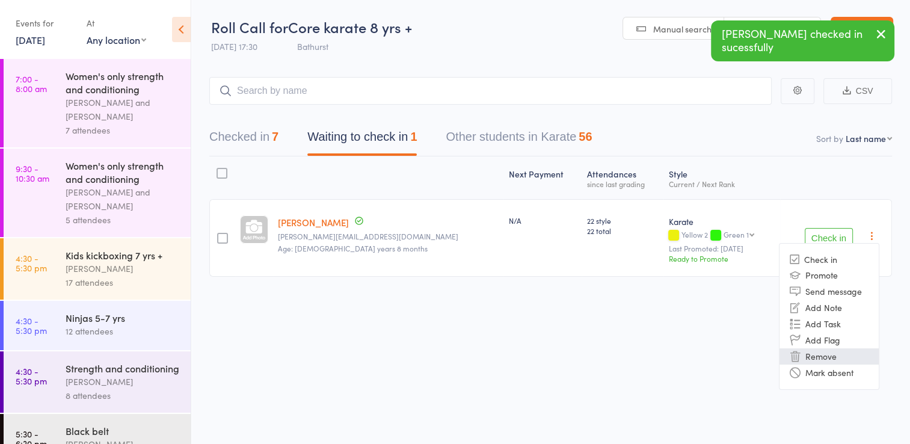
click at [848, 350] on li "Remove" at bounding box center [828, 356] width 99 height 16
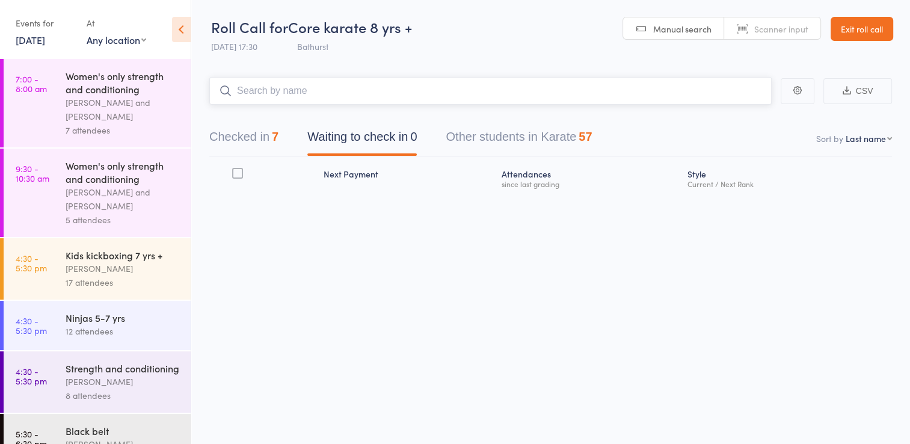
click at [487, 88] on input "search" at bounding box center [490, 91] width 562 height 28
type input "arjuaa"
click at [736, 121] on link "Drop in" at bounding box center [740, 116] width 39 height 19
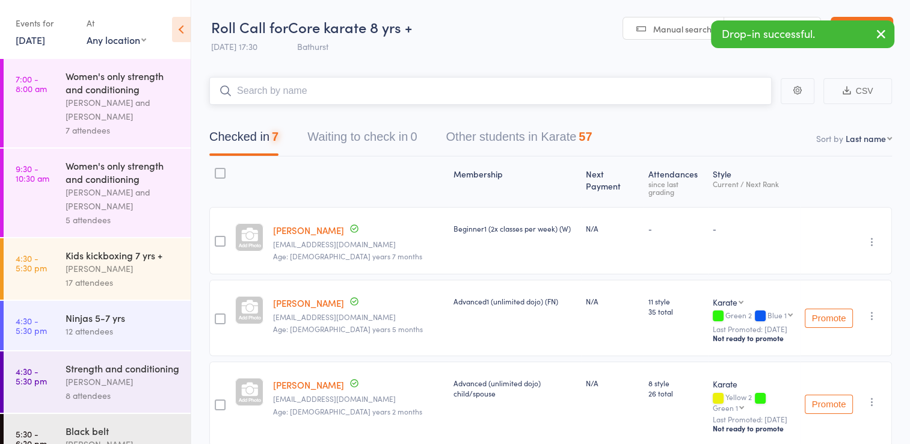
click at [709, 93] on input "search" at bounding box center [490, 91] width 562 height 28
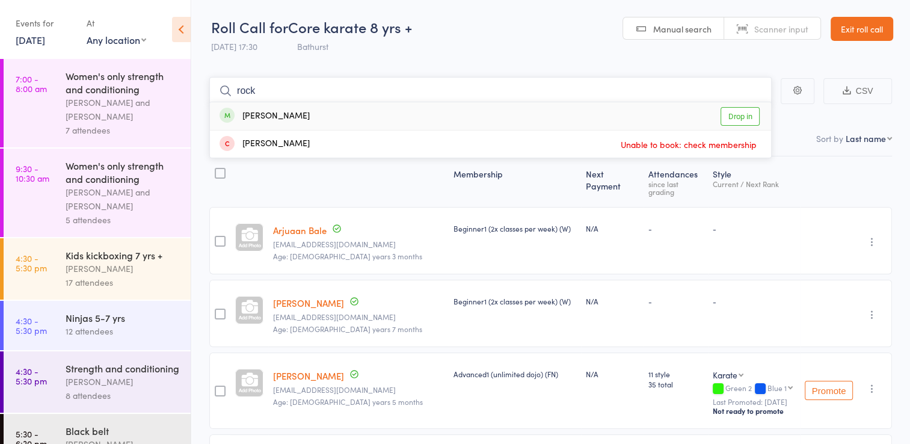
type input "rock"
click at [736, 113] on link "Drop in" at bounding box center [740, 116] width 39 height 19
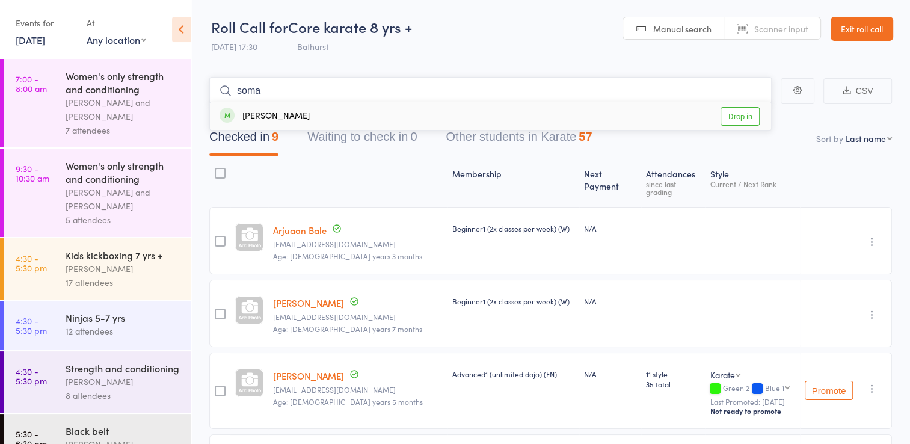
type input "soma"
click at [749, 119] on link "Drop in" at bounding box center [740, 116] width 39 height 19
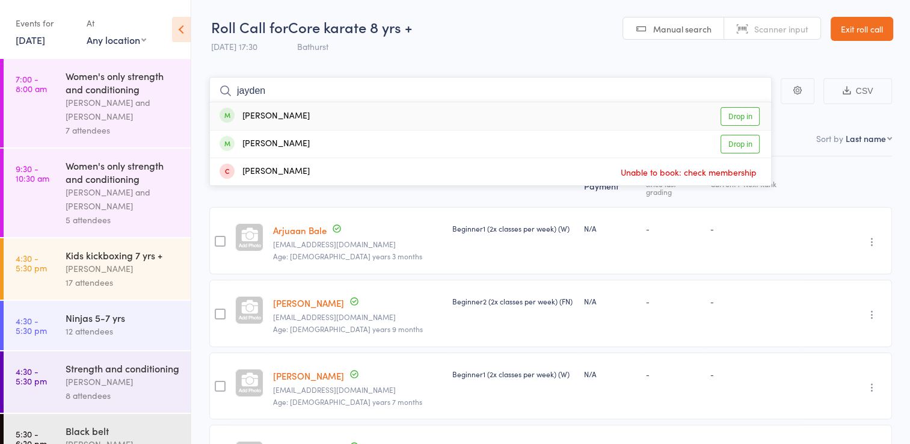
type input "jayden"
click at [752, 116] on link "Drop in" at bounding box center [740, 116] width 39 height 19
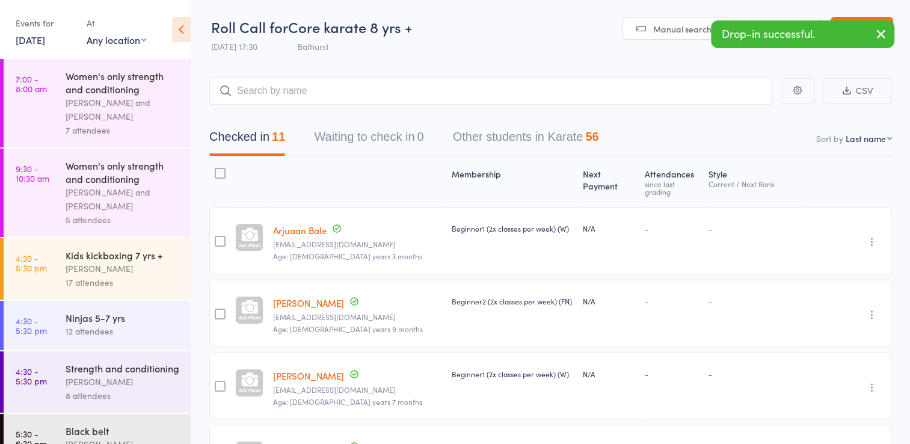
click at [881, 32] on icon "button" at bounding box center [881, 33] width 14 height 15
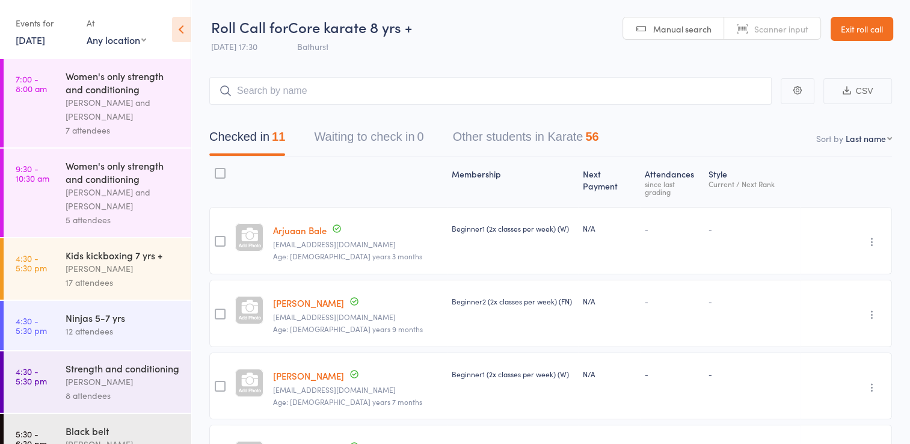
click at [881, 32] on link "Exit roll call" at bounding box center [862, 29] width 63 height 24
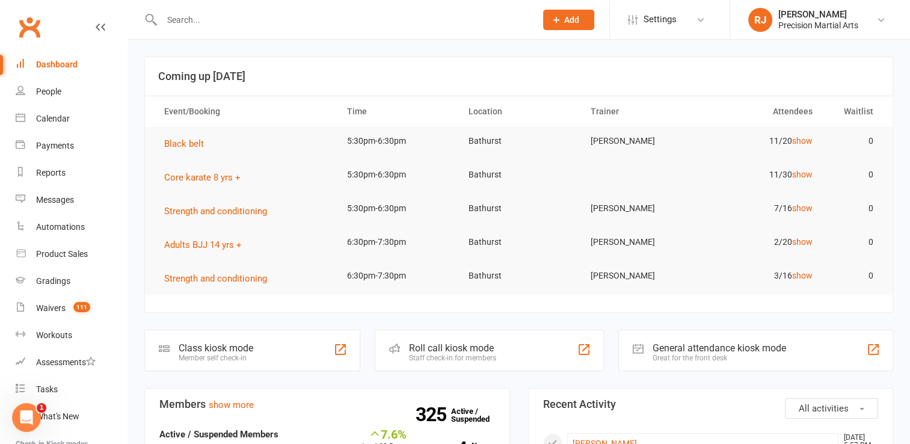
click at [405, 14] on input "text" at bounding box center [342, 19] width 369 height 17
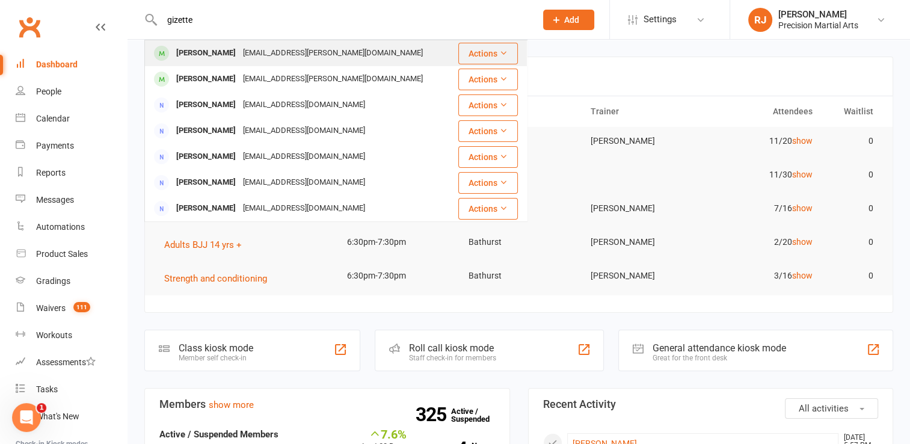
type input "gizette"
click at [287, 55] on div "Gizette.waldron@hotmail.com" at bounding box center [332, 53] width 187 height 17
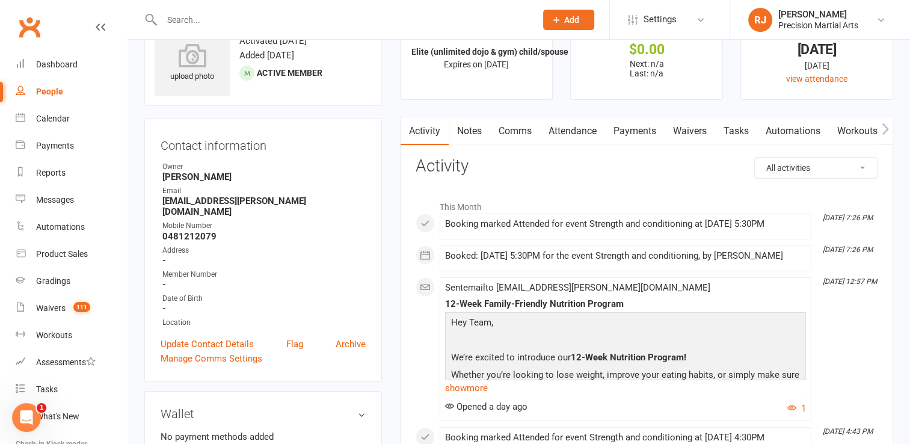
scroll to position [48, 0]
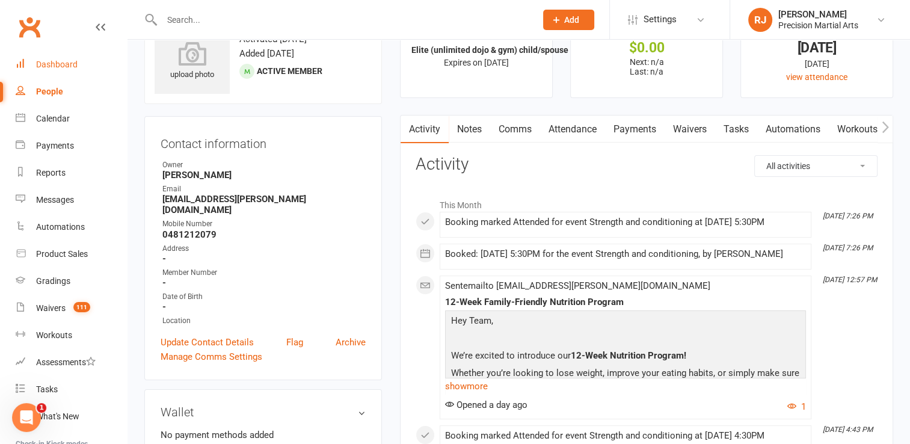
click at [36, 61] on div "Dashboard" at bounding box center [56, 65] width 41 height 10
